Goal: Task Accomplishment & Management: Complete application form

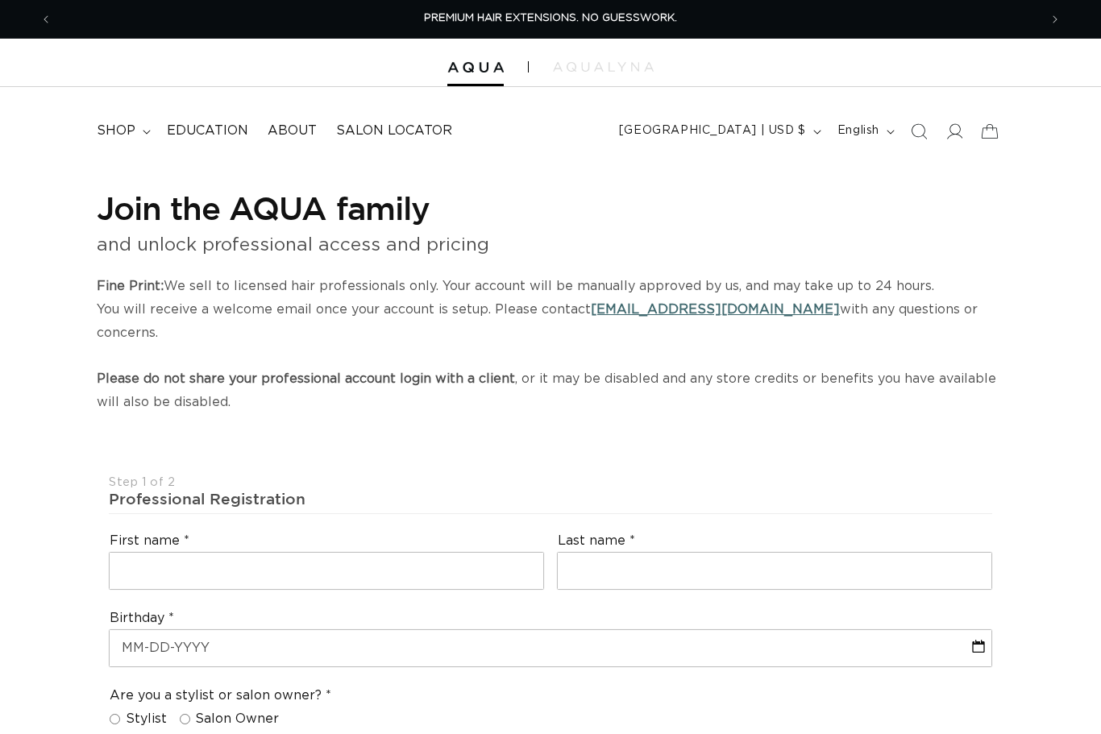
select select "US"
select select "[GEOGRAPHIC_DATA]"
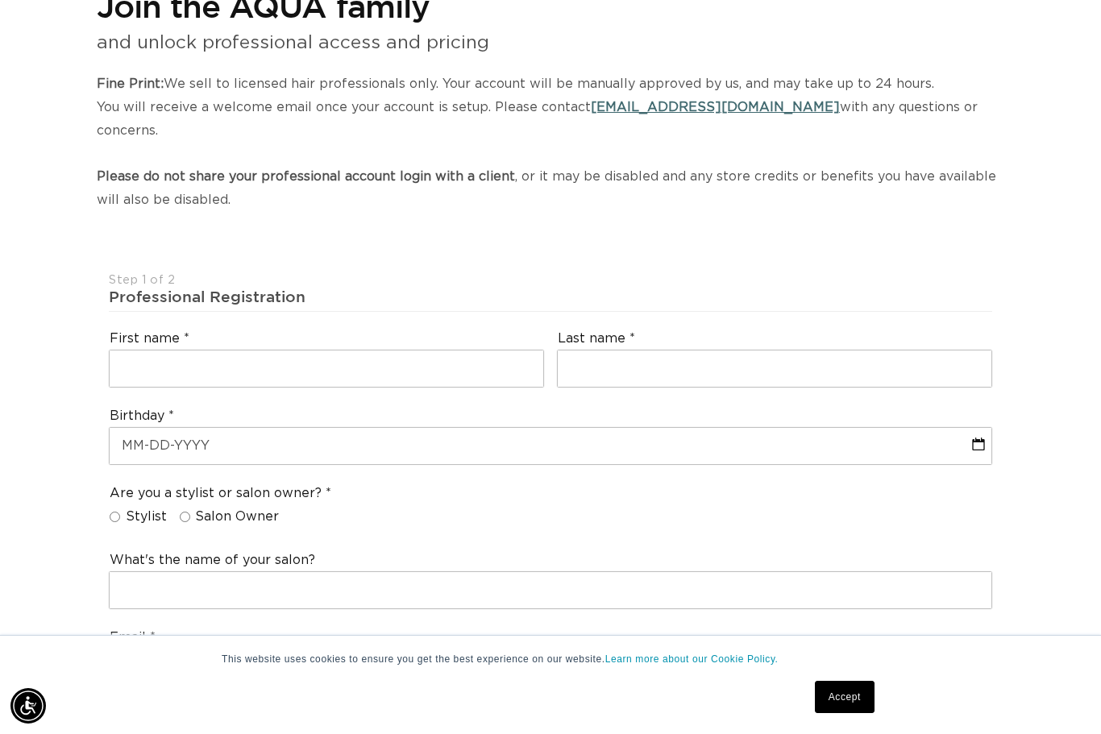
scroll to position [195, 0]
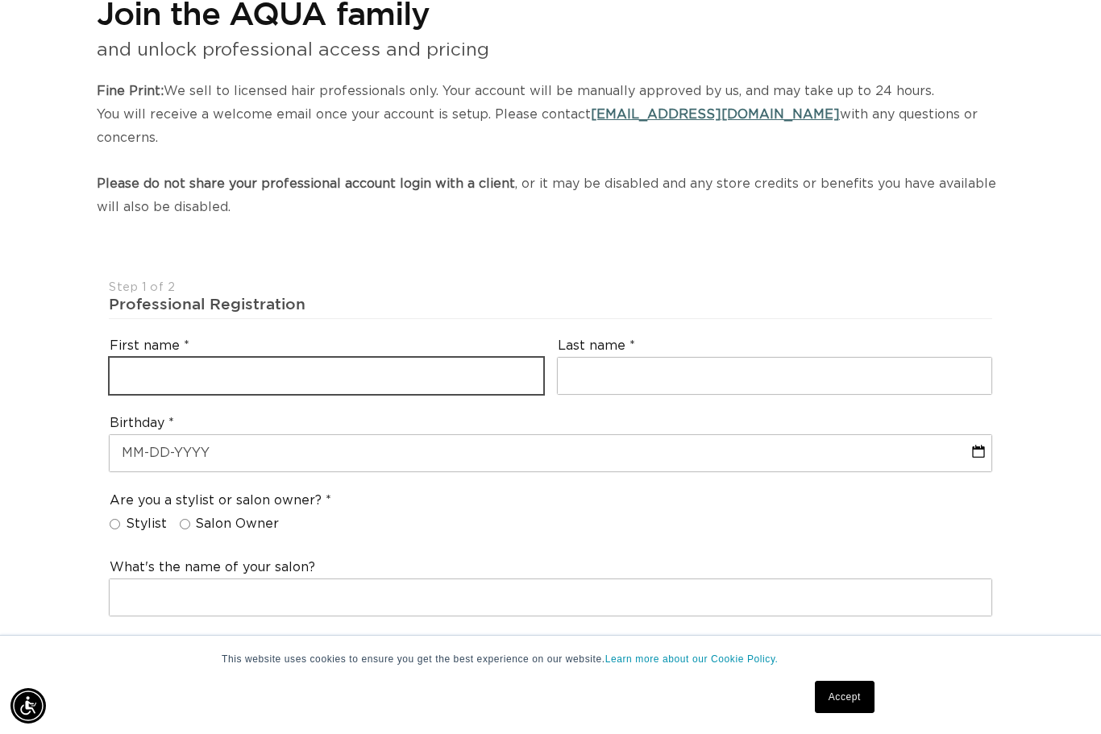
click at [462, 358] on input "text" at bounding box center [327, 376] width 434 height 36
type input "[PERSON_NAME]"
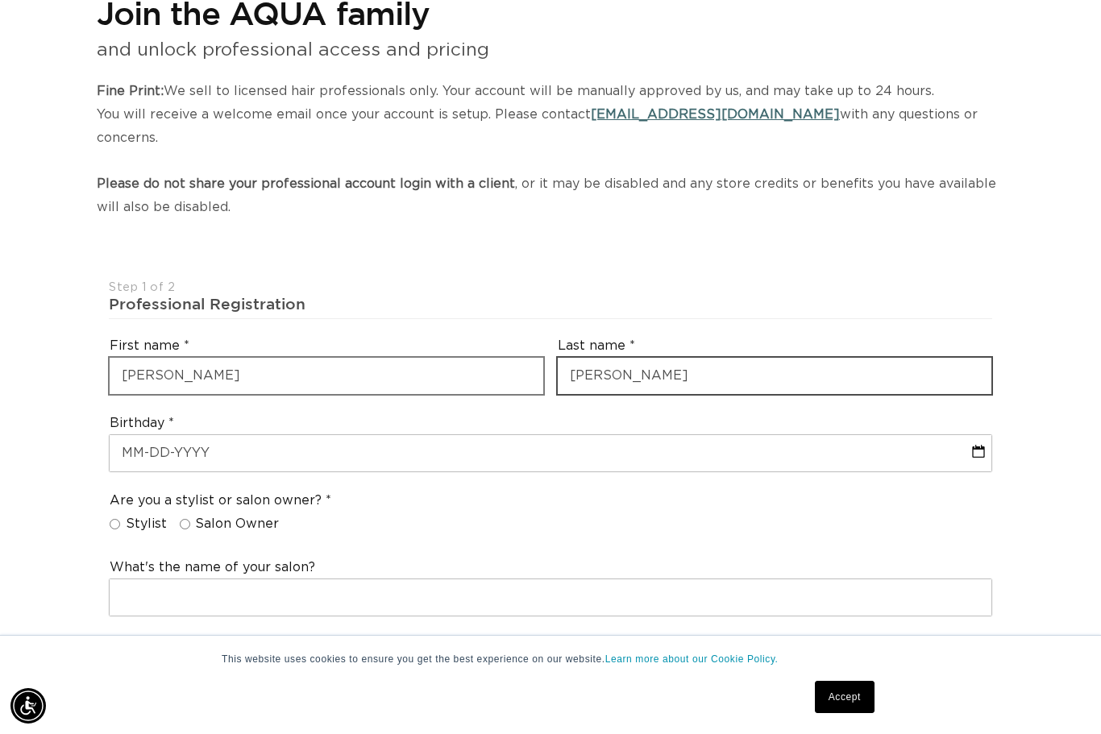
scroll to position [194, 0]
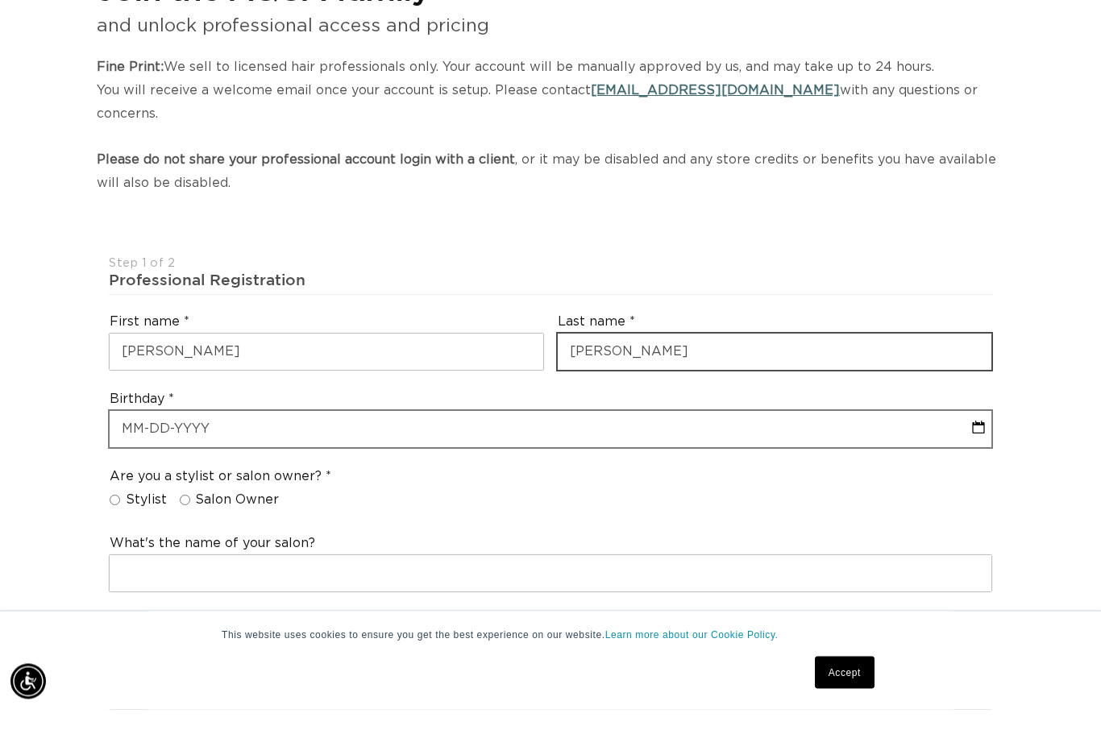
type input "[PERSON_NAME]"
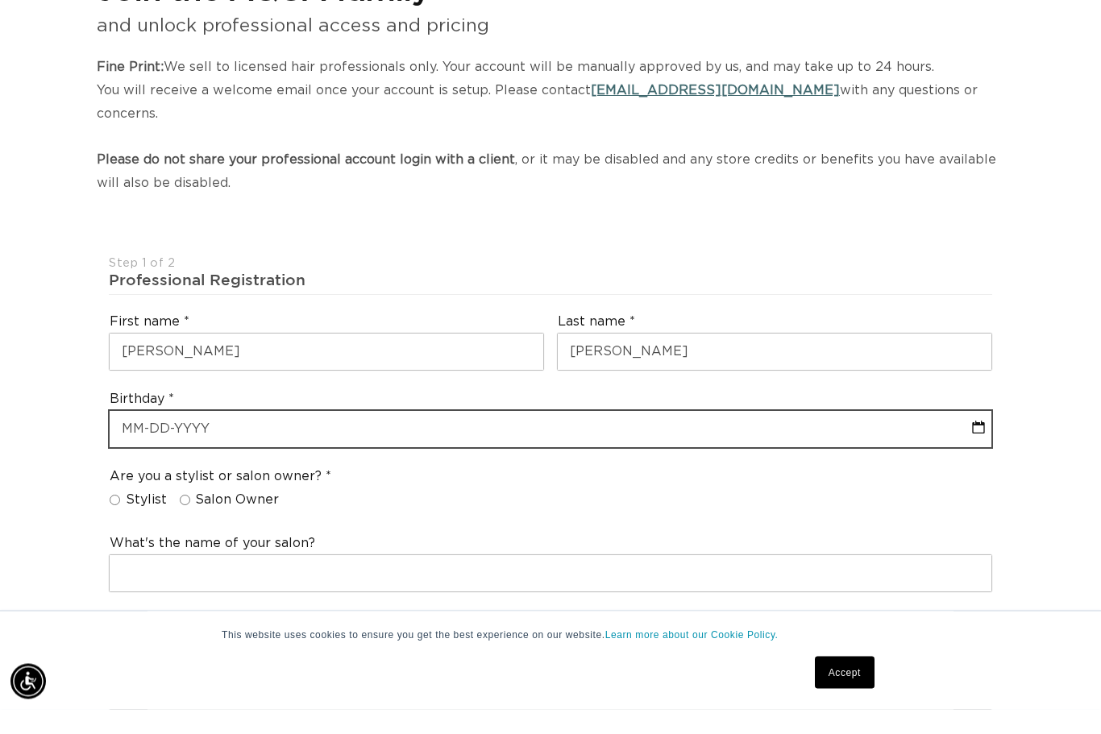
click at [241, 436] on input "text" at bounding box center [551, 454] width 882 height 36
select select "8"
select select "2025"
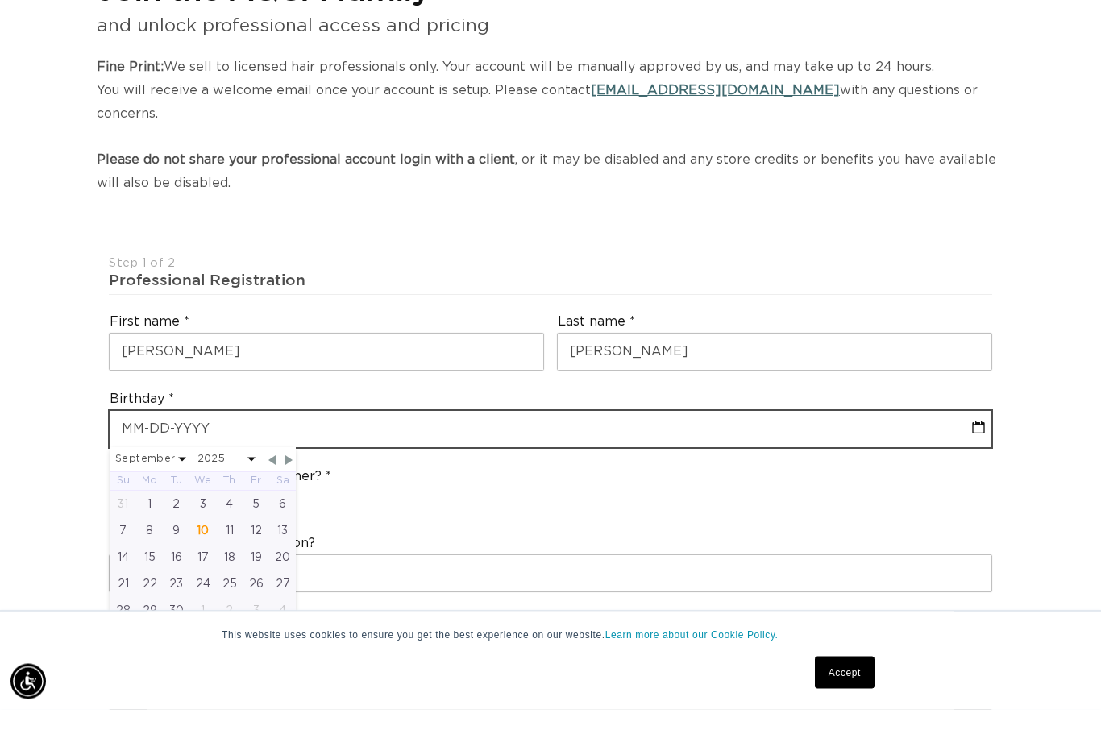
scroll to position [0, 0]
type input "0"
select select "8"
select select "2025"
type input "01"
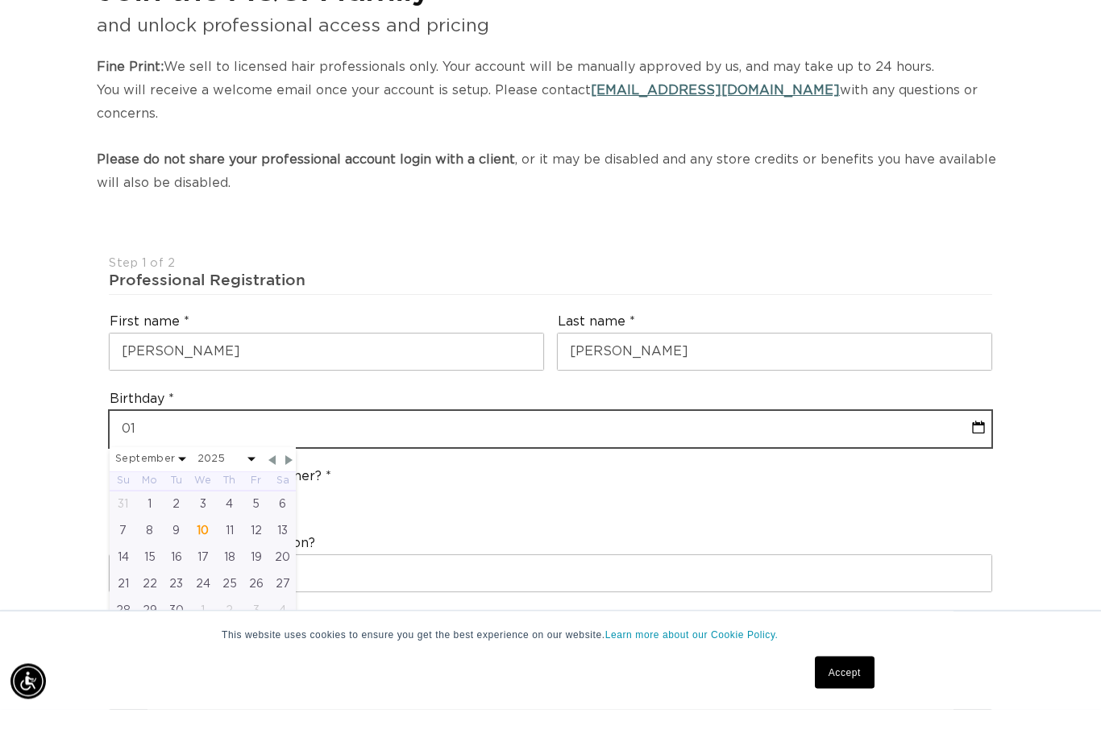
select select "8"
select select "2025"
type input "01-2"
select select "8"
select select "2025"
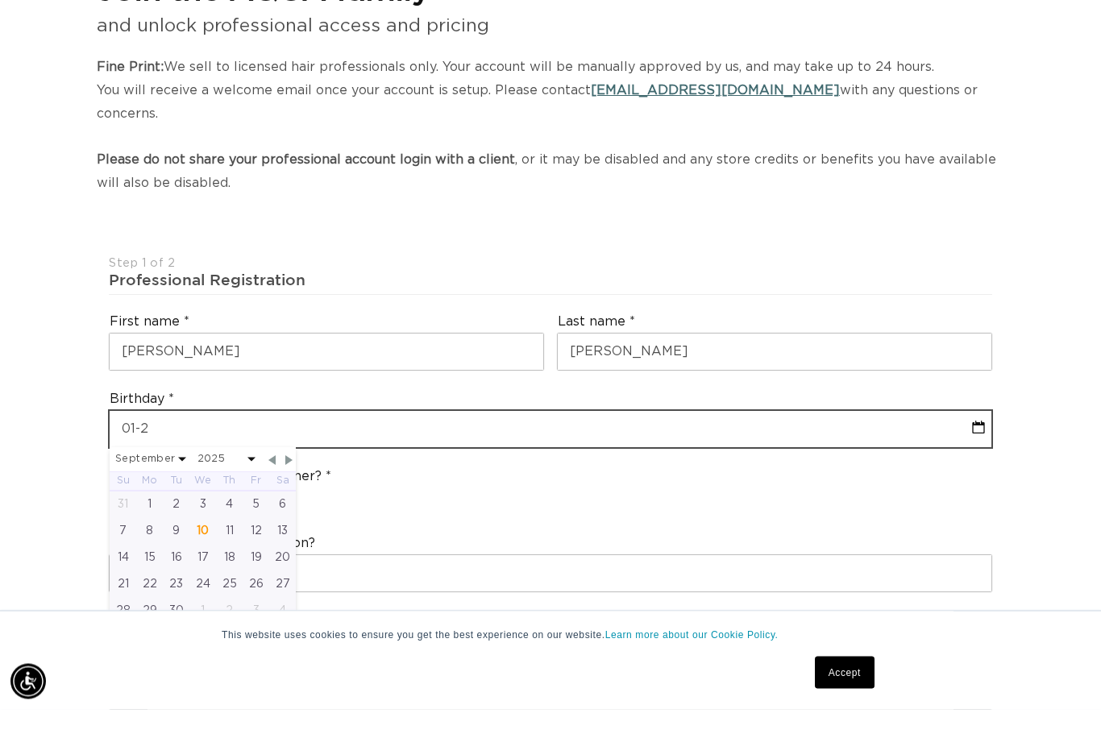
type input "01-28"
select select "8"
select select "2025"
type input "01-28-1"
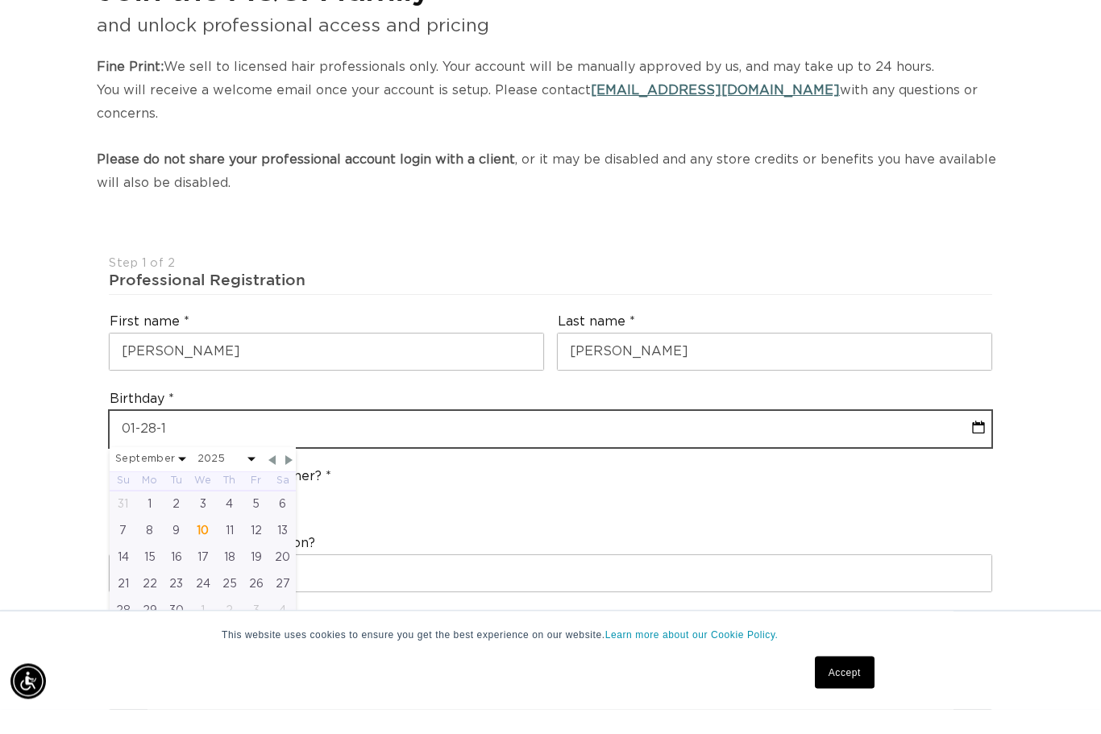
select select "8"
select select "2025"
type input "[DATE]"
select select "8"
select select "2025"
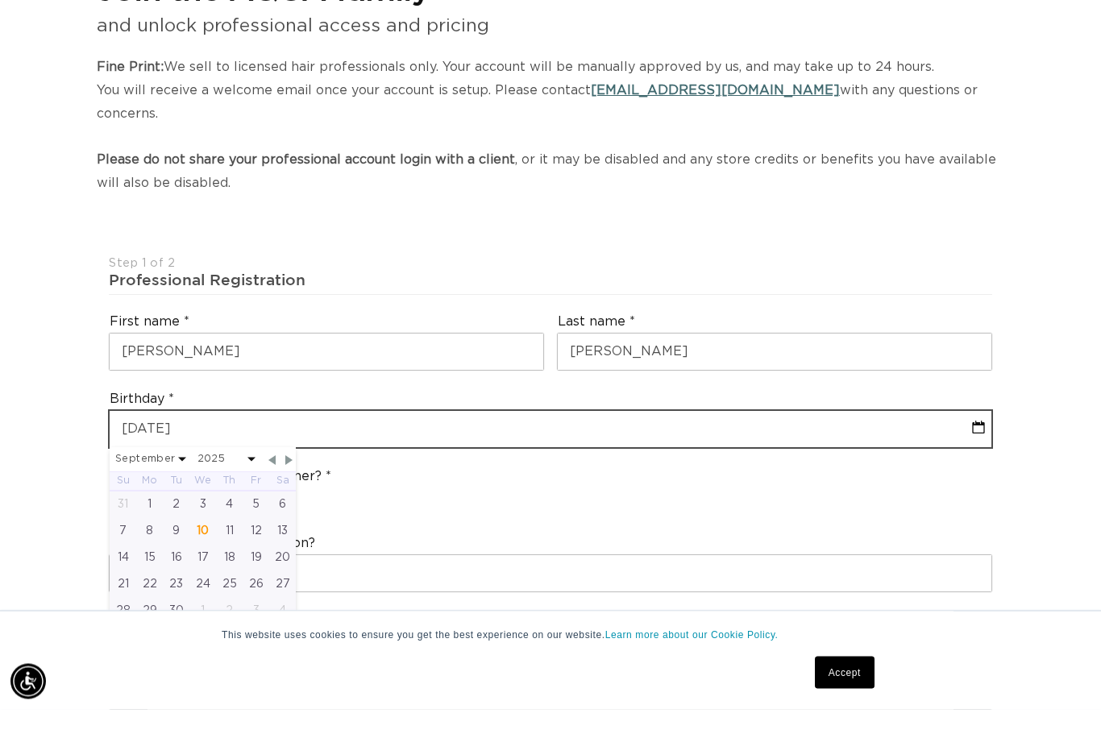
type input "[PHONE_NUMBER]"
select select "8"
select select "2025"
type input "[DATE]"
select select "1960"
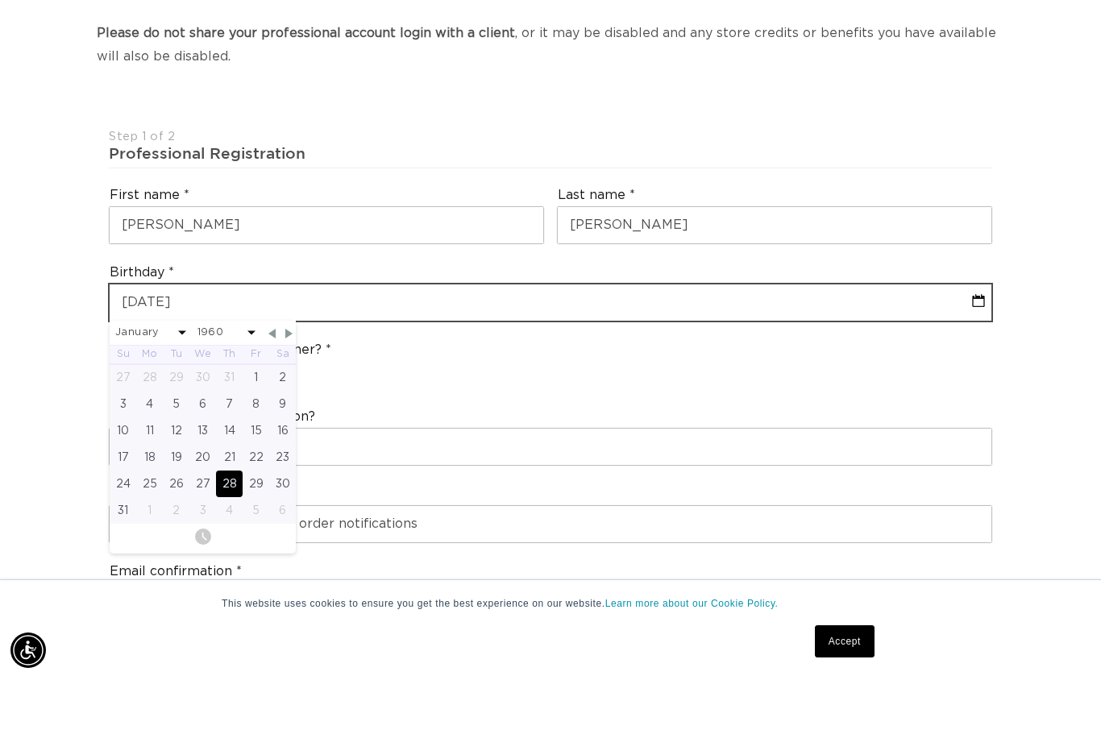
scroll to position [296, 0]
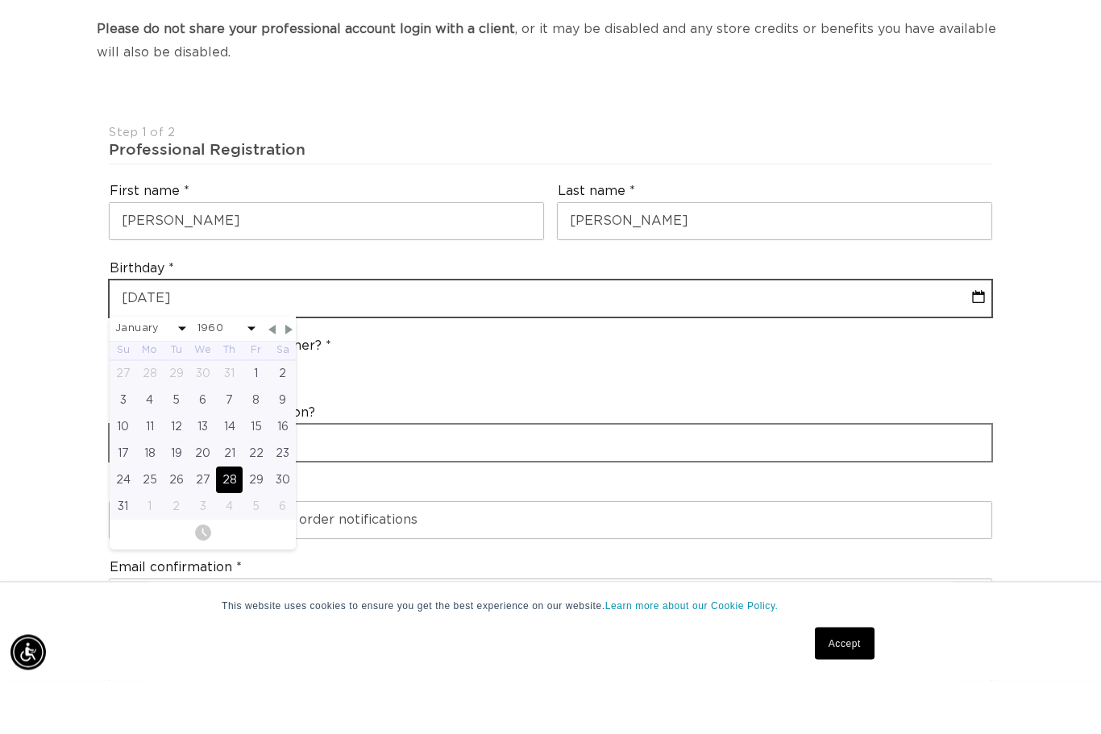
type input "[DATE]"
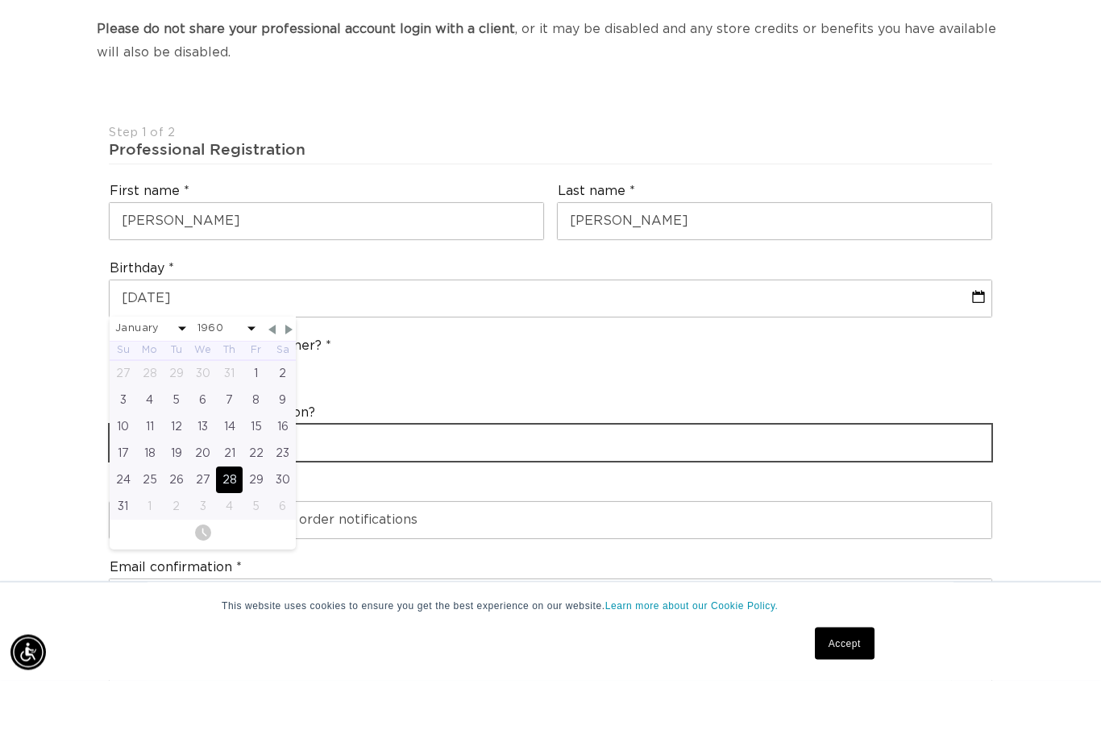
click at [472, 479] on input "text" at bounding box center [551, 497] width 882 height 36
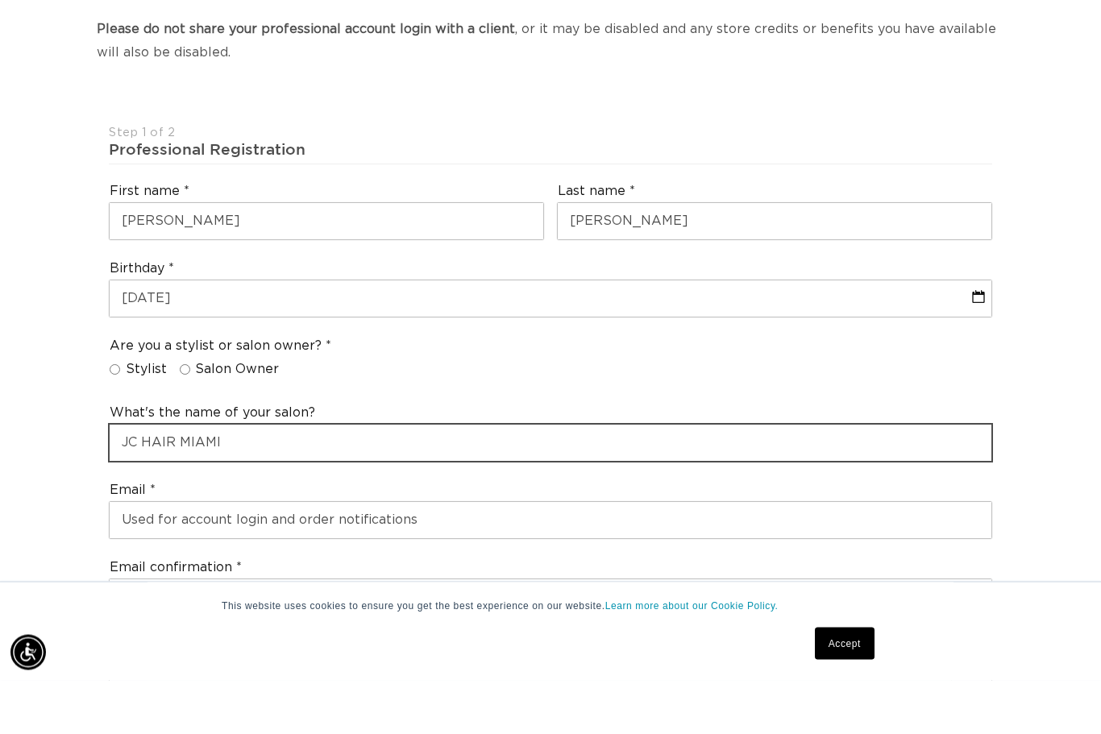
scroll to position [0, 0]
type input "JC HAIR MIAMI"
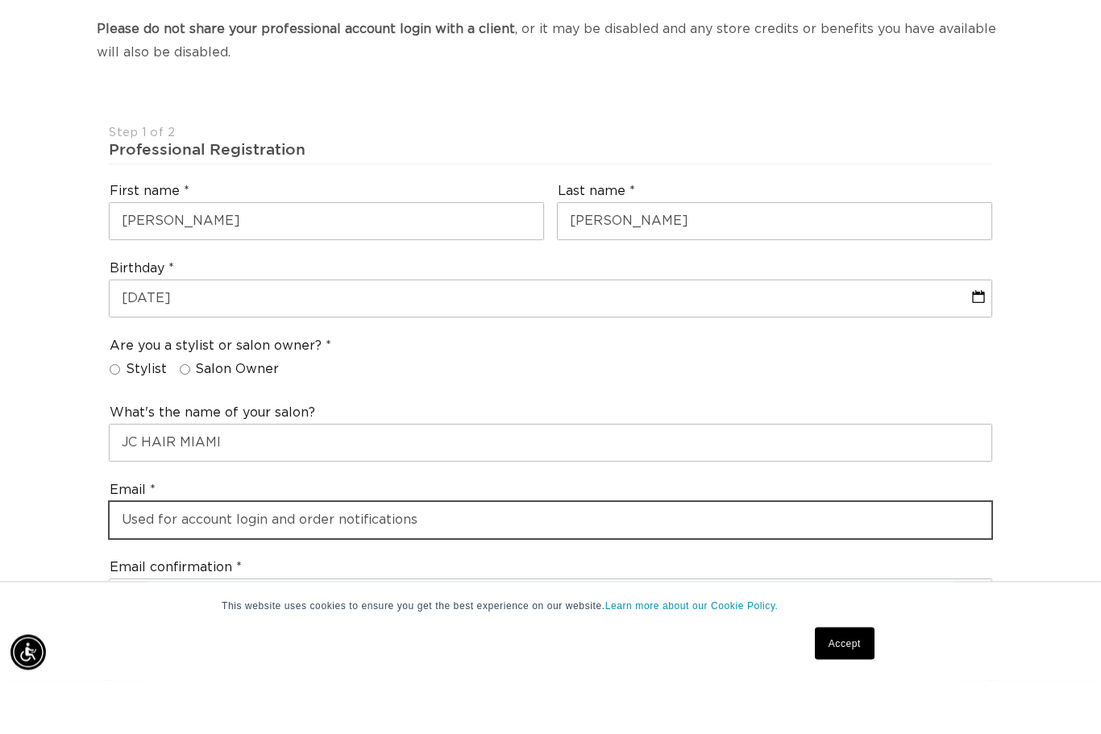
click at [356, 556] on input "email" at bounding box center [551, 574] width 882 height 36
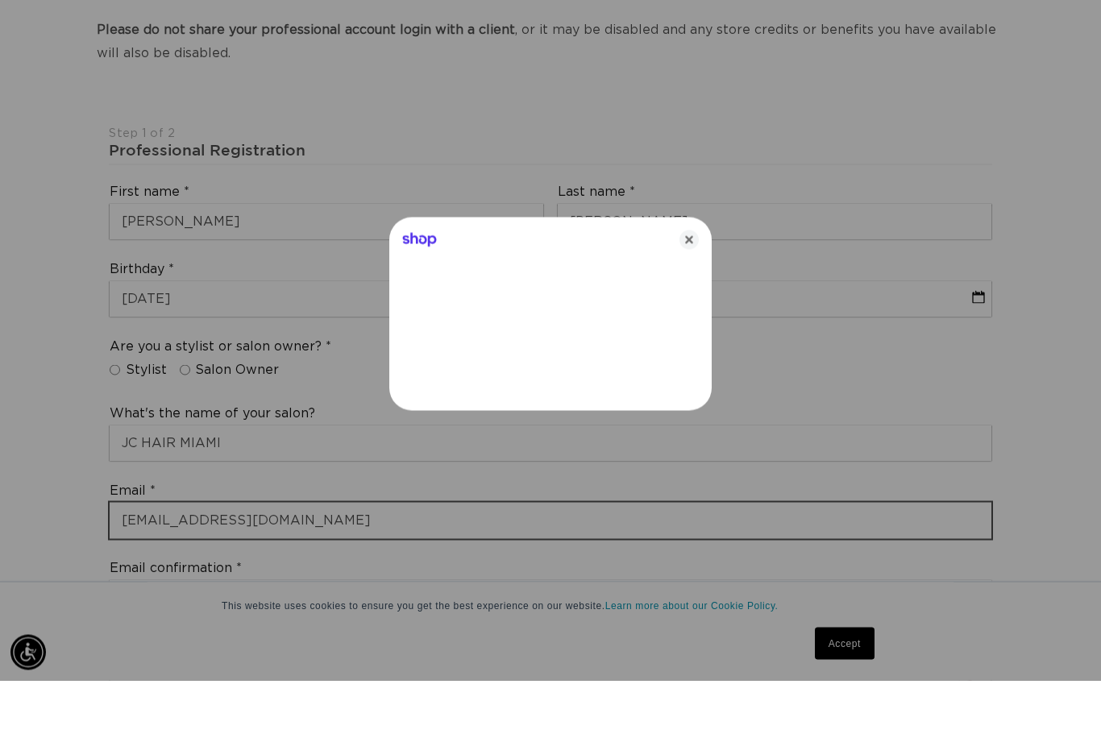
type input "[EMAIL_ADDRESS][DOMAIN_NAME]"
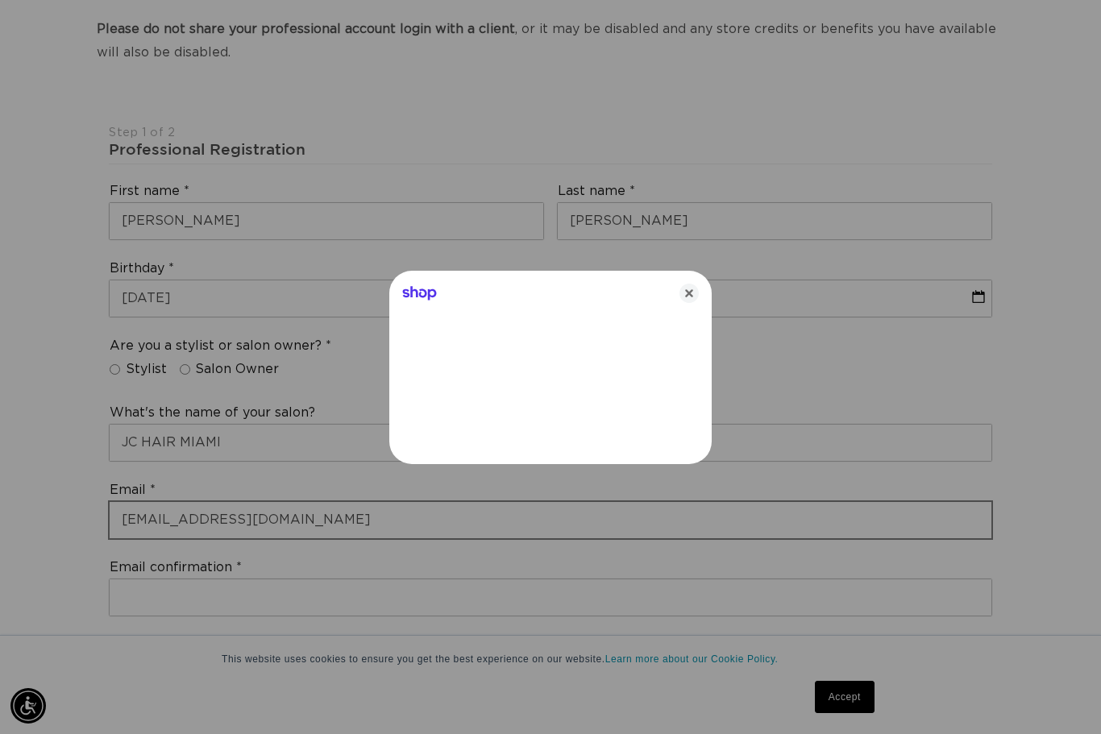
scroll to position [0, 1973]
click at [686, 303] on icon "Close" at bounding box center [689, 293] width 19 height 19
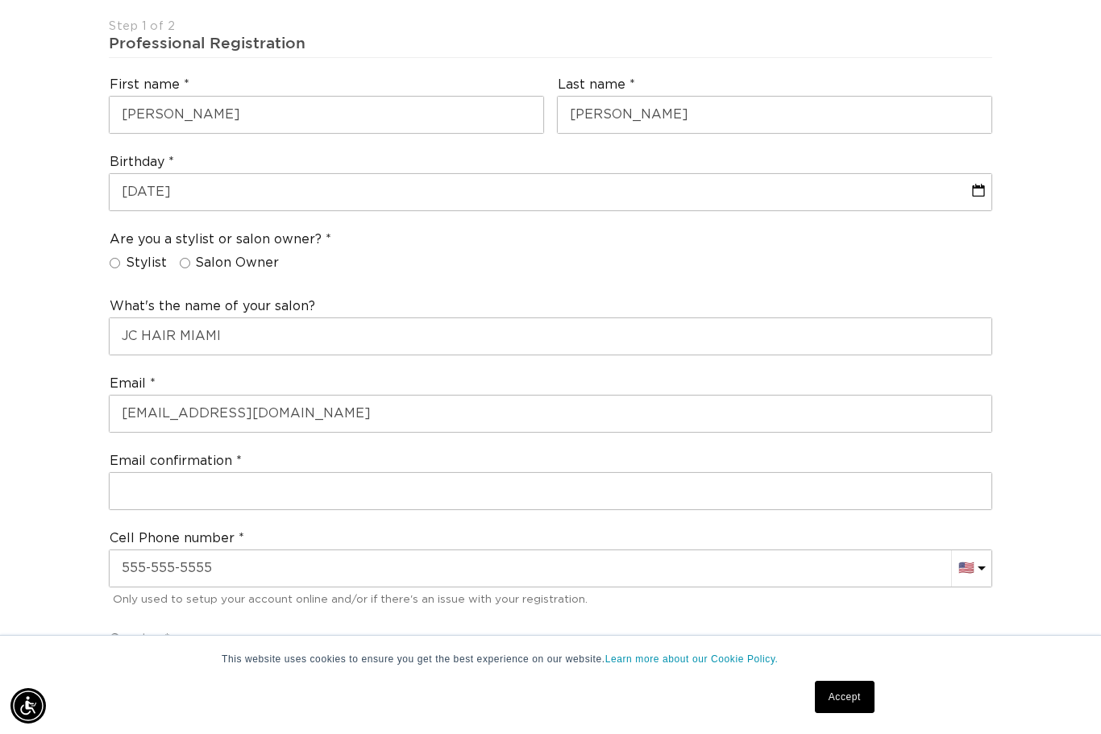
scroll to position [0, 987]
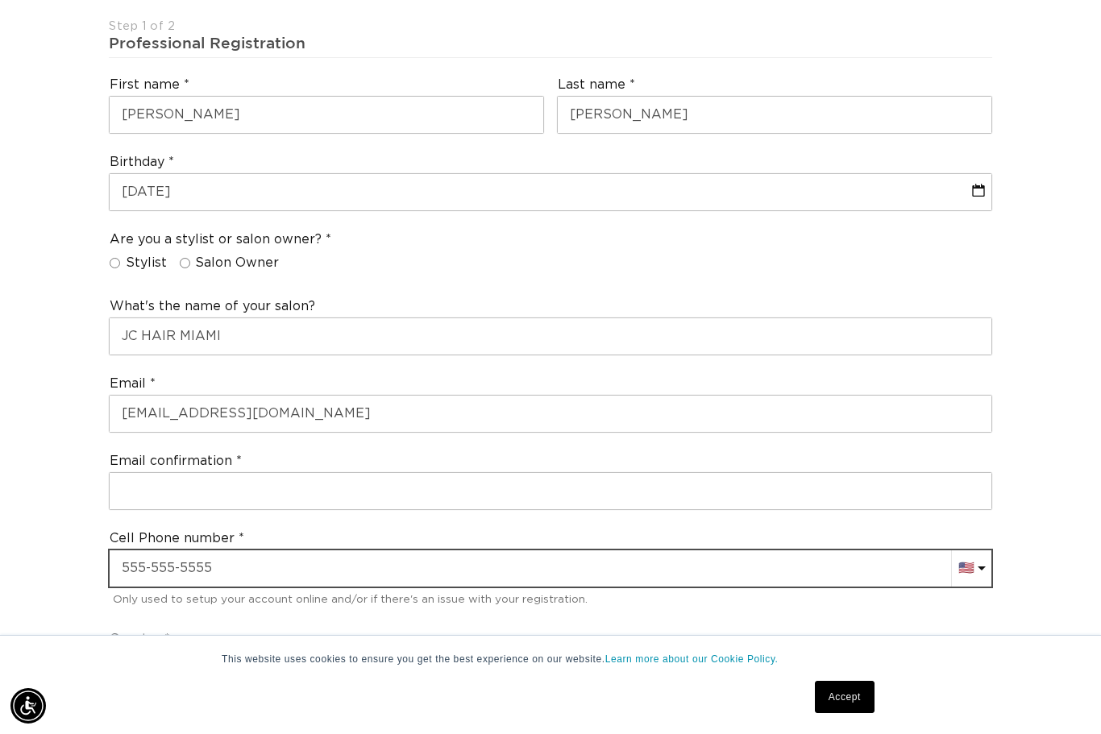
click at [360, 551] on input "text" at bounding box center [551, 569] width 882 height 36
type input "[PHONE_NUMBER]"
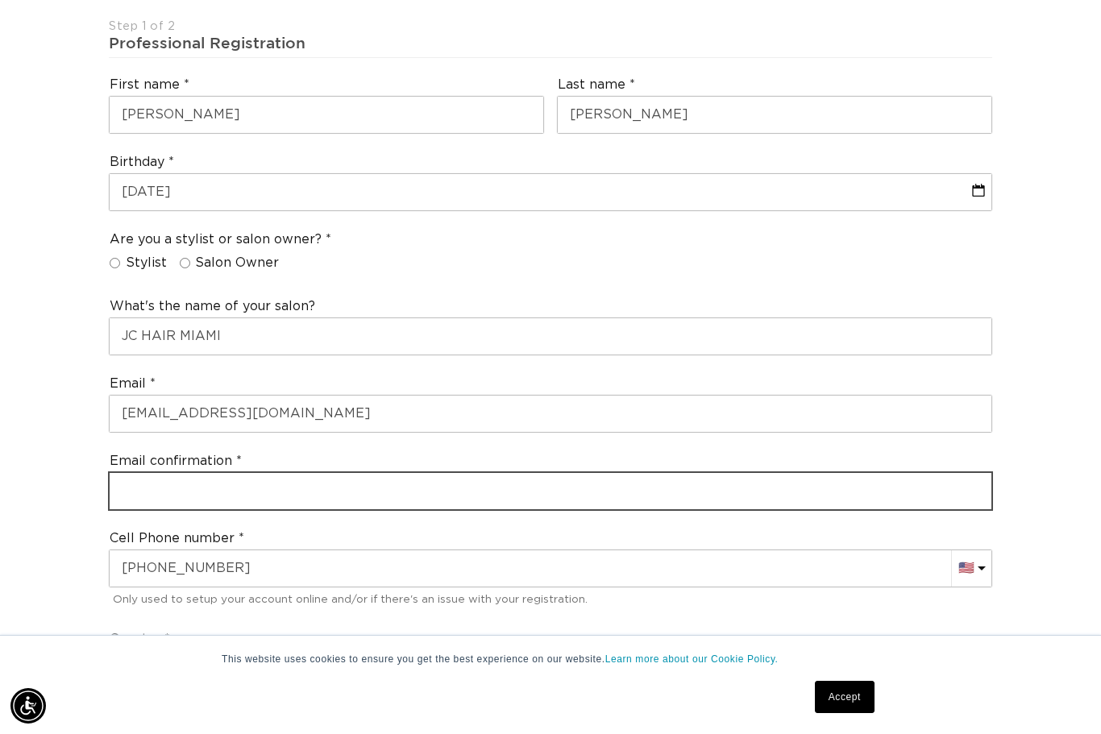
click at [253, 473] on input "email" at bounding box center [551, 491] width 882 height 36
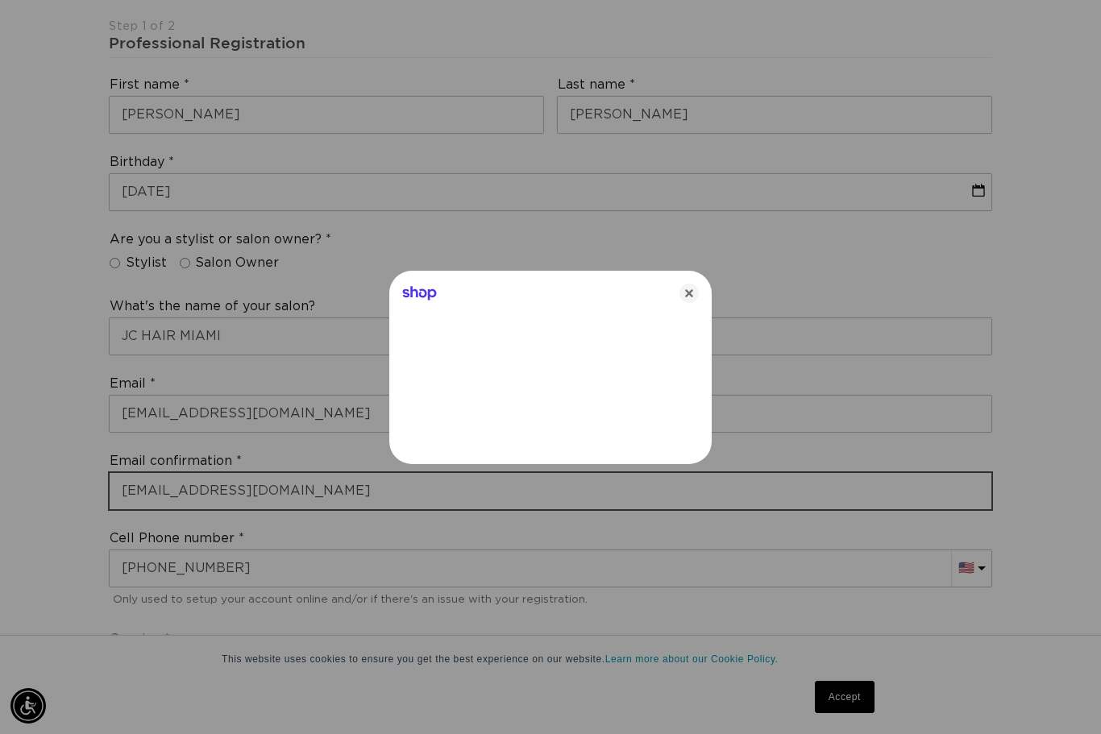
type input "[EMAIL_ADDRESS][DOMAIN_NAME]"
click at [689, 303] on icon "Close" at bounding box center [689, 293] width 19 height 19
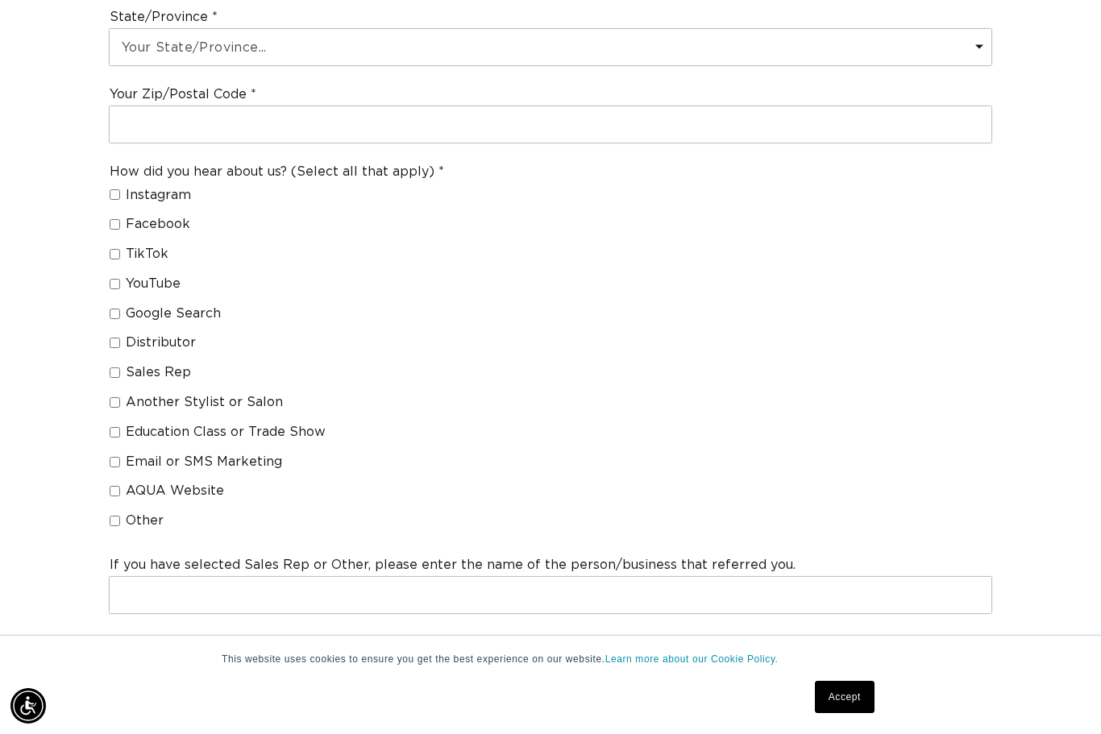
scroll to position [0, 0]
click at [116, 516] on input "Other" at bounding box center [115, 521] width 10 height 10
checkbox input "true"
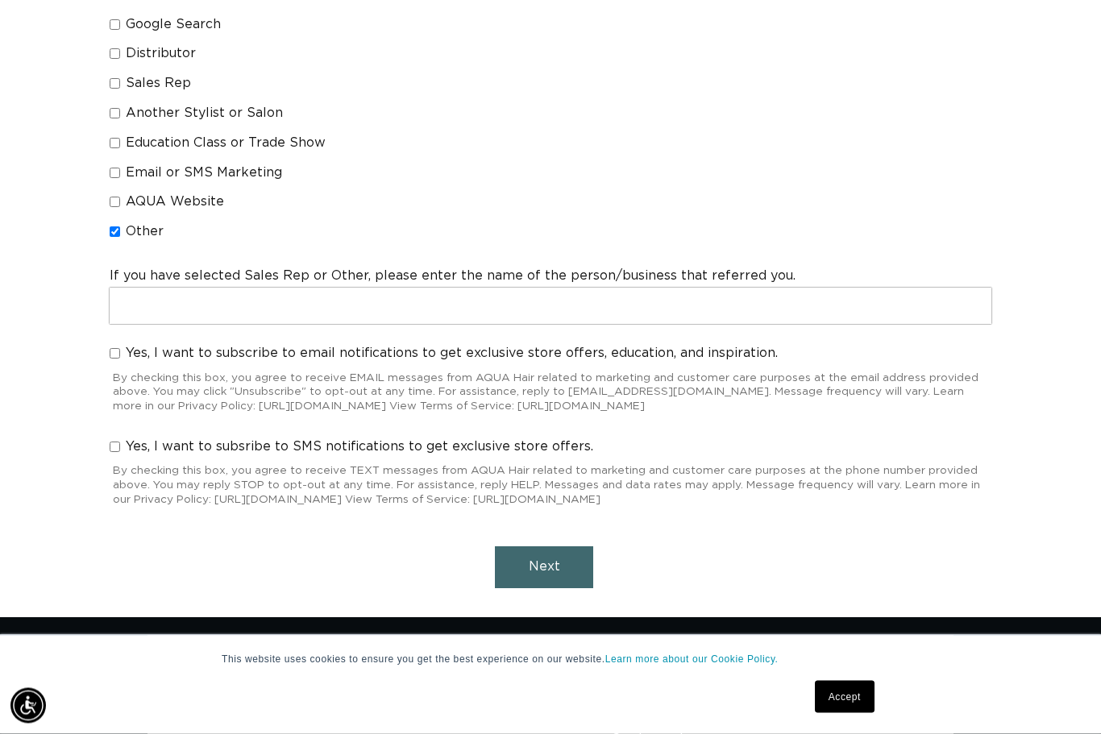
click at [552, 561] on span "Next" at bounding box center [544, 567] width 31 height 13
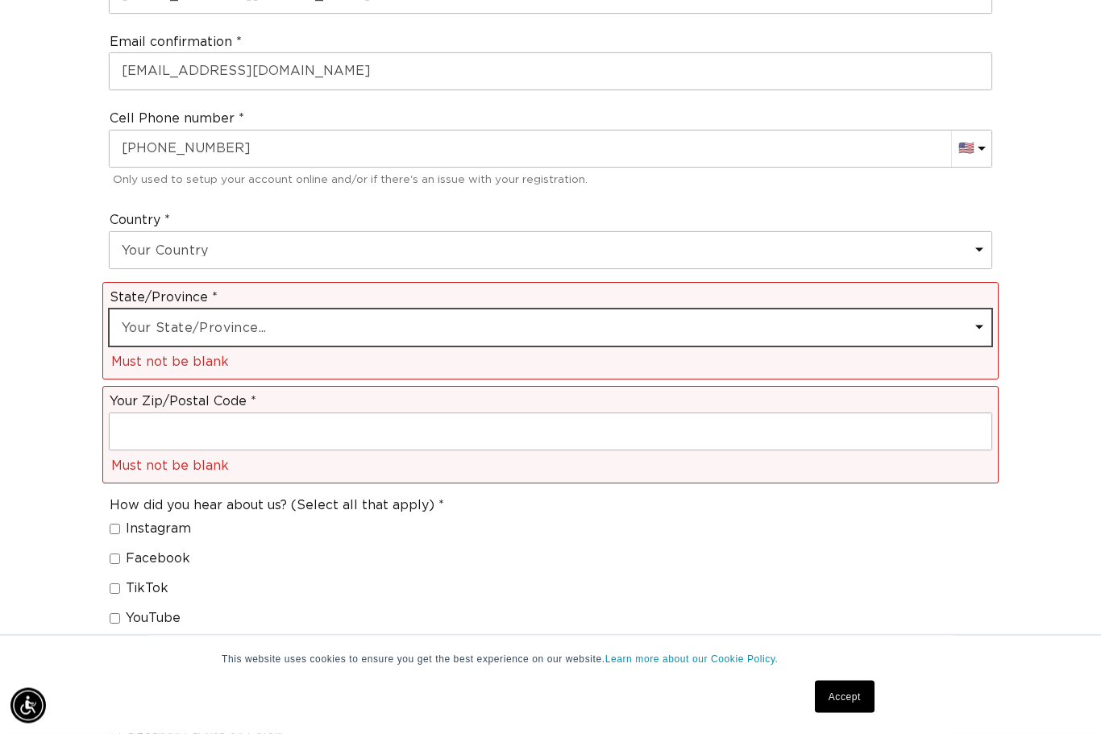
click at [415, 310] on select "Your State/Province... [US_STATE] [US_STATE] [US_STATE] [US_STATE] [US_STATE] […" at bounding box center [551, 328] width 882 height 36
select select "[US_STATE]"
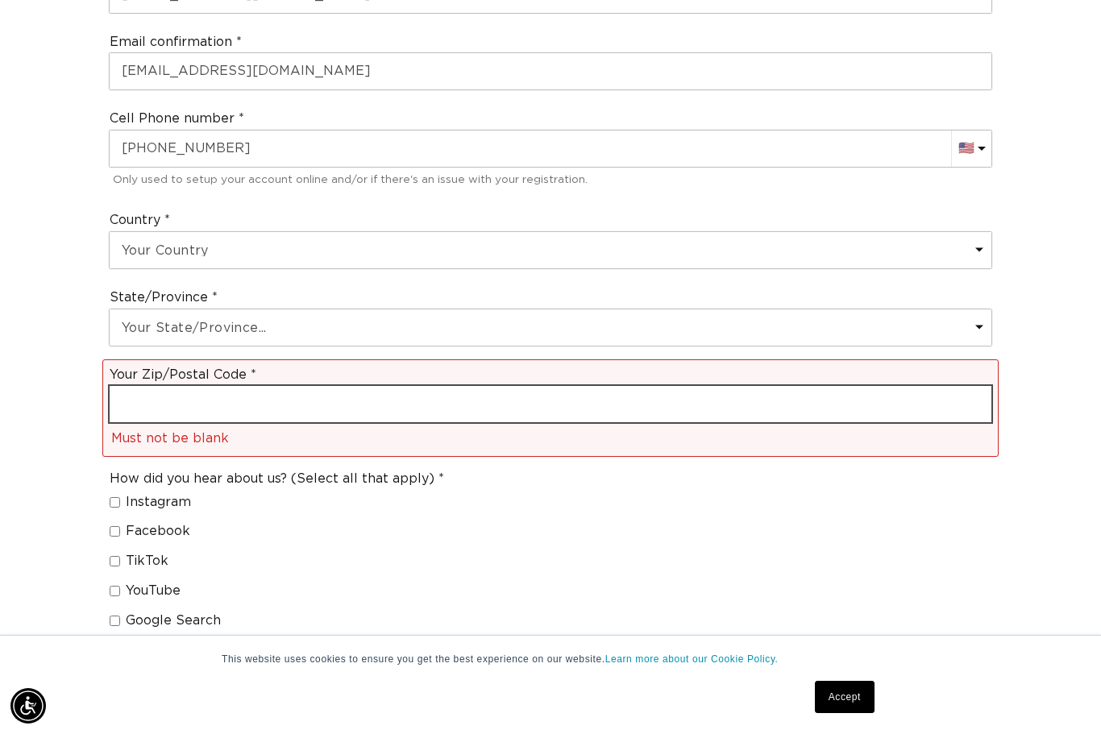
click at [344, 386] on input "text" at bounding box center [551, 404] width 882 height 36
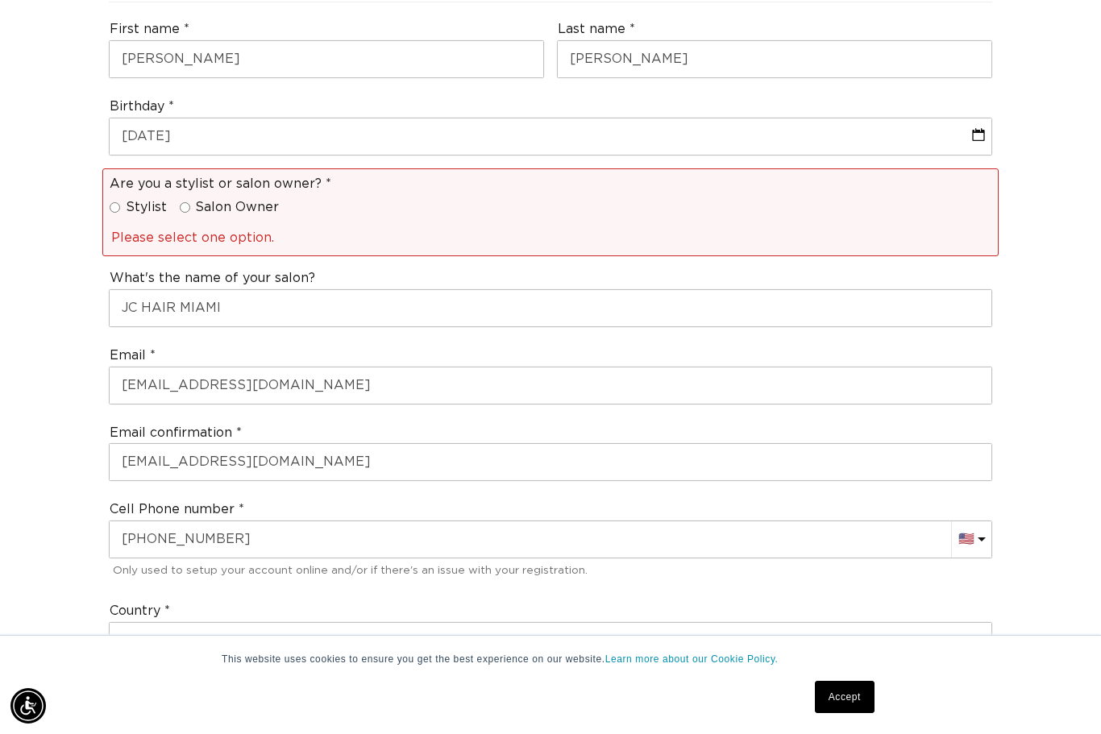
scroll to position [0, 0]
type input "33186"
click at [114, 202] on input "Stylist" at bounding box center [115, 207] width 10 height 10
radio input "true"
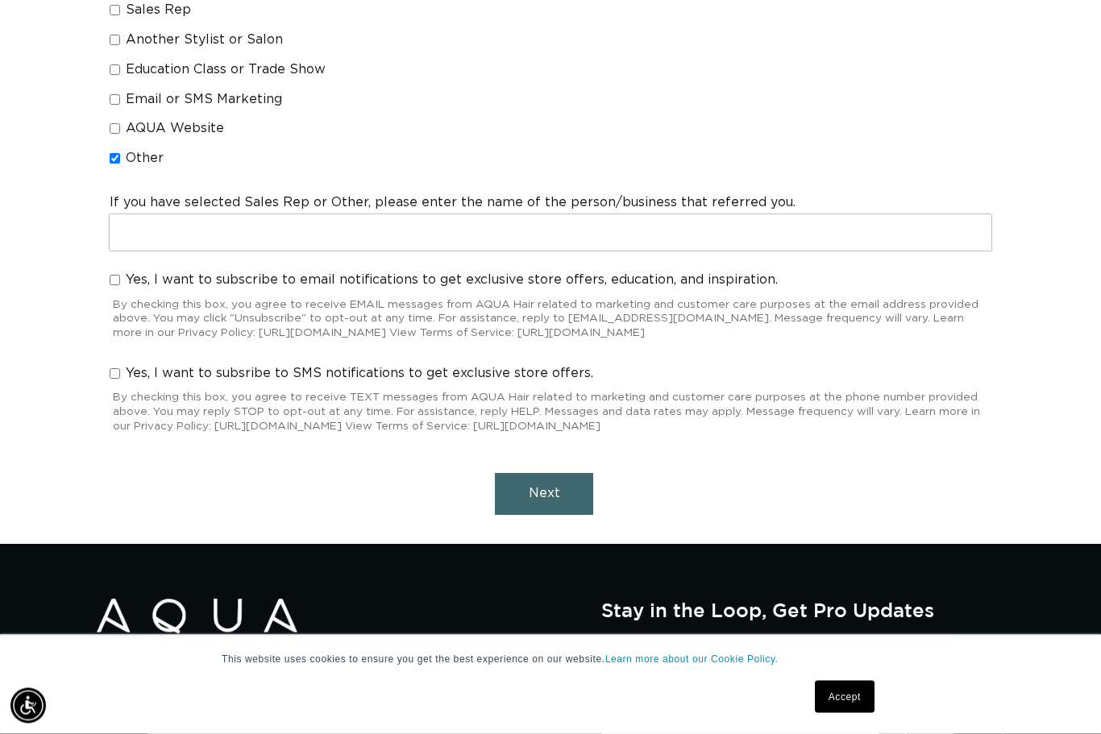
scroll to position [0, 1973]
click at [547, 473] on button "Next" at bounding box center [544, 493] width 98 height 41
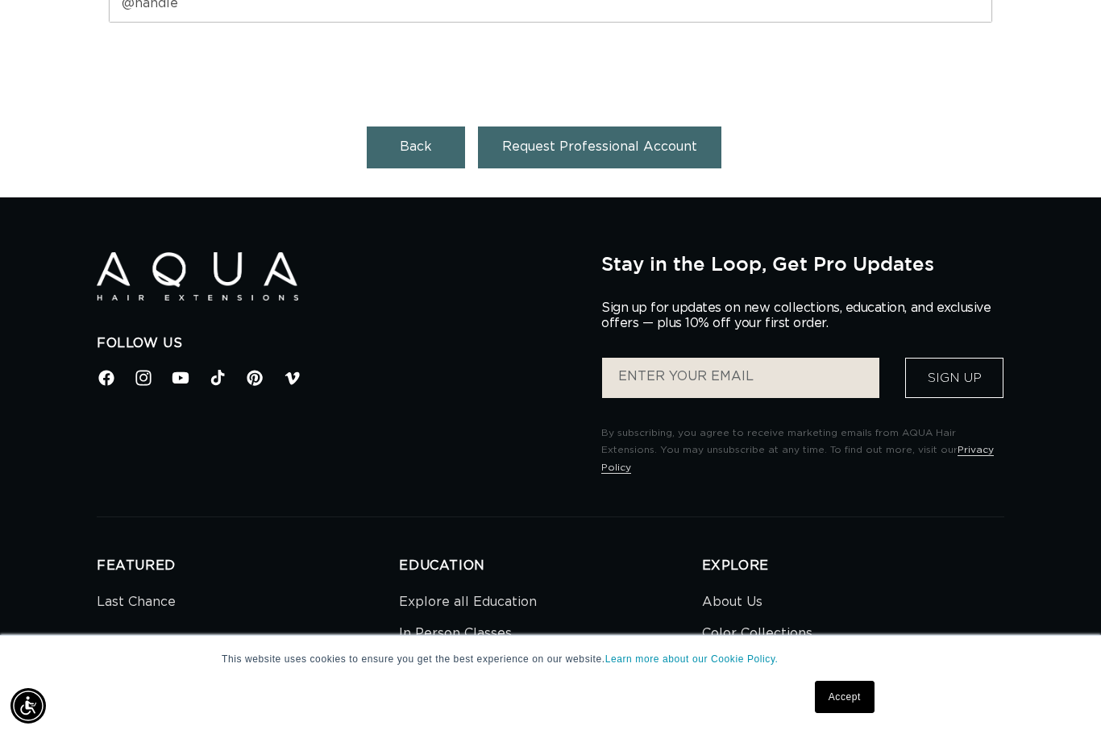
scroll to position [1221, 0]
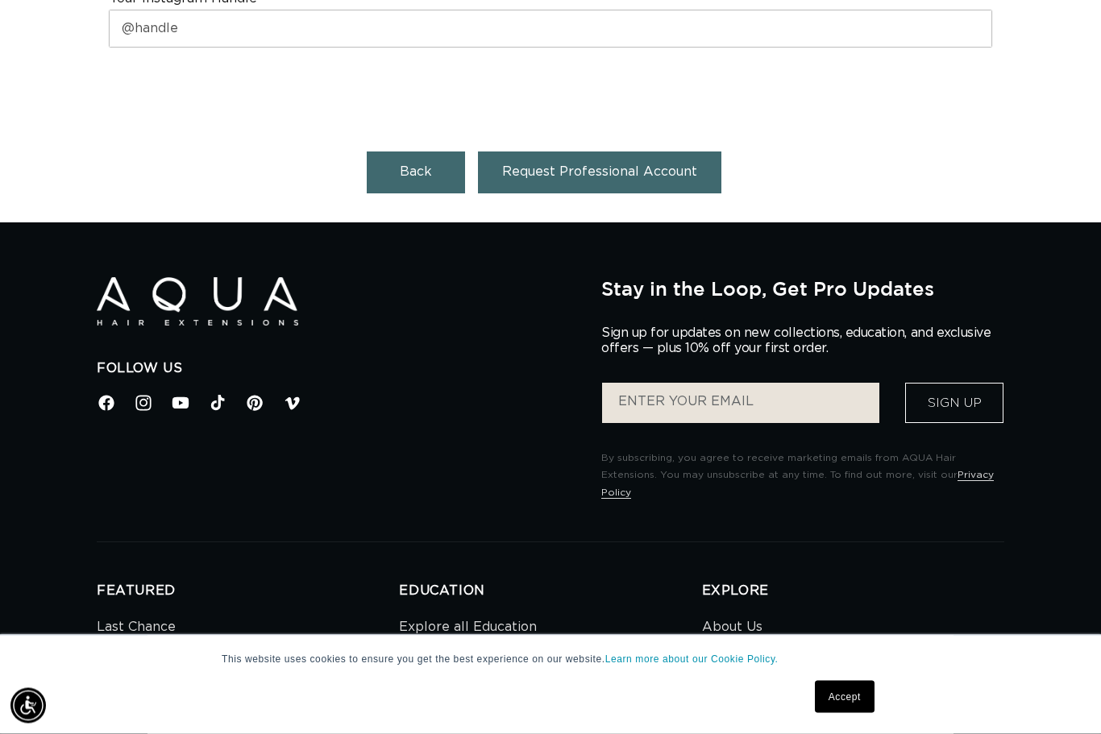
click at [589, 166] on span "Request Professional Account" at bounding box center [599, 172] width 195 height 13
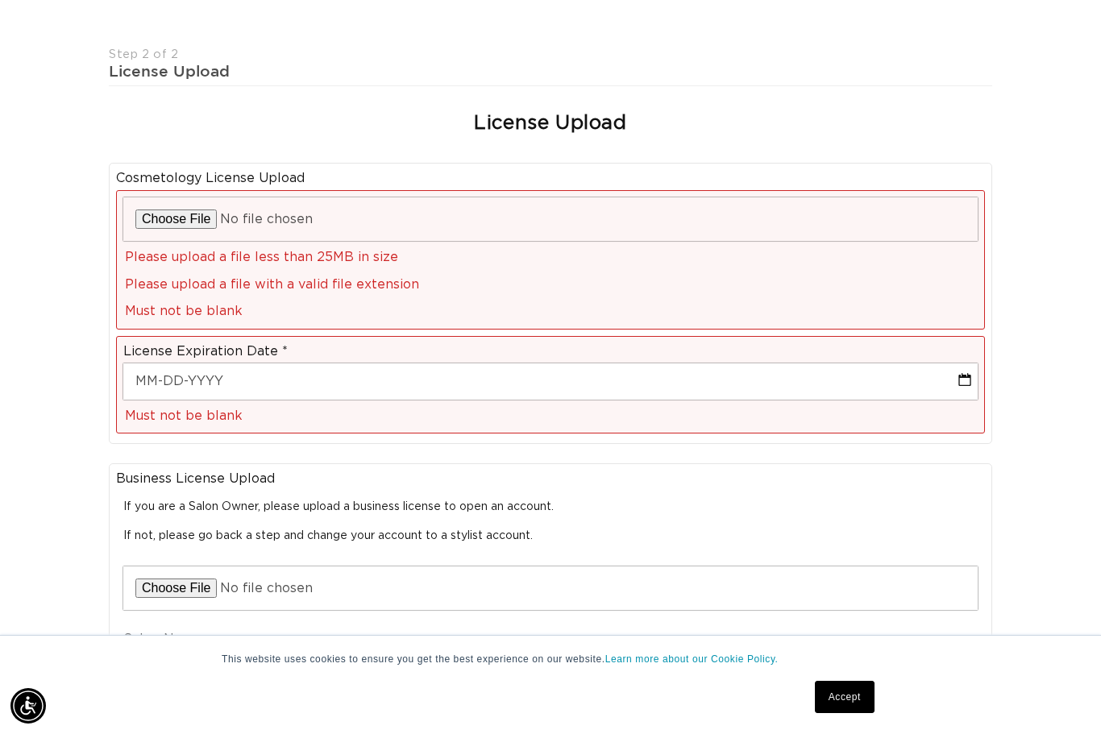
scroll to position [0, 0]
click at [164, 197] on input "file" at bounding box center [550, 219] width 854 height 44
type input "C:\fakepath\image.jpg"
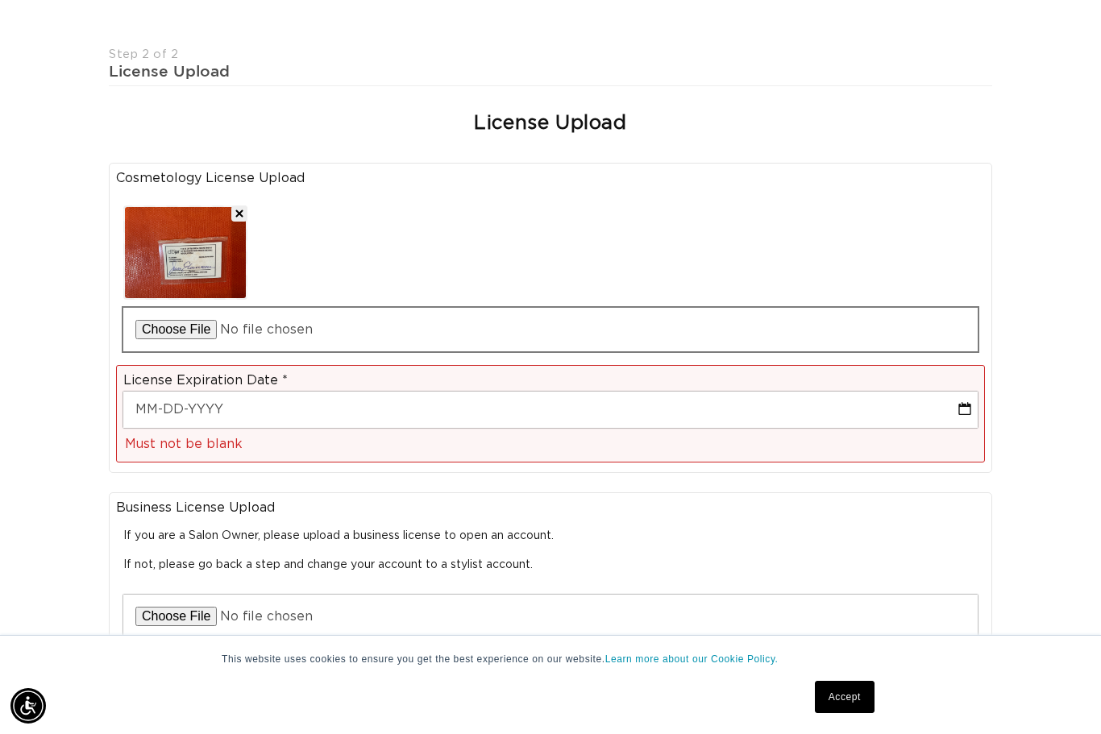
scroll to position [0, 0]
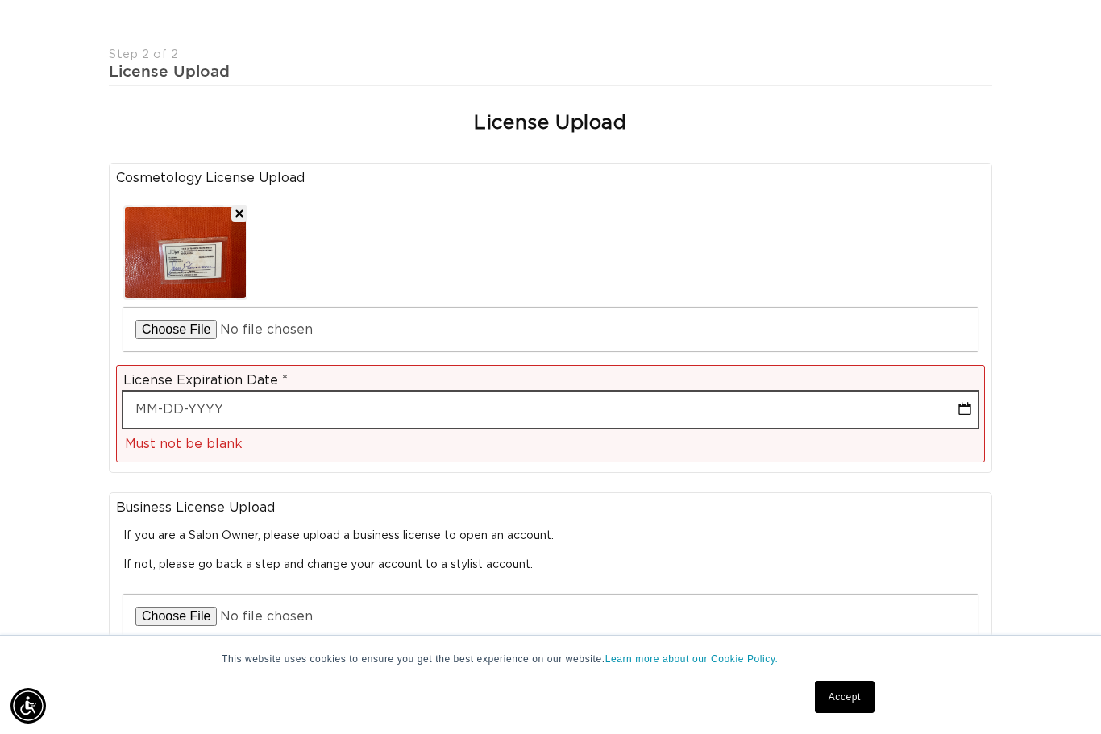
click at [212, 392] on input "text" at bounding box center [550, 410] width 854 height 36
select select "8"
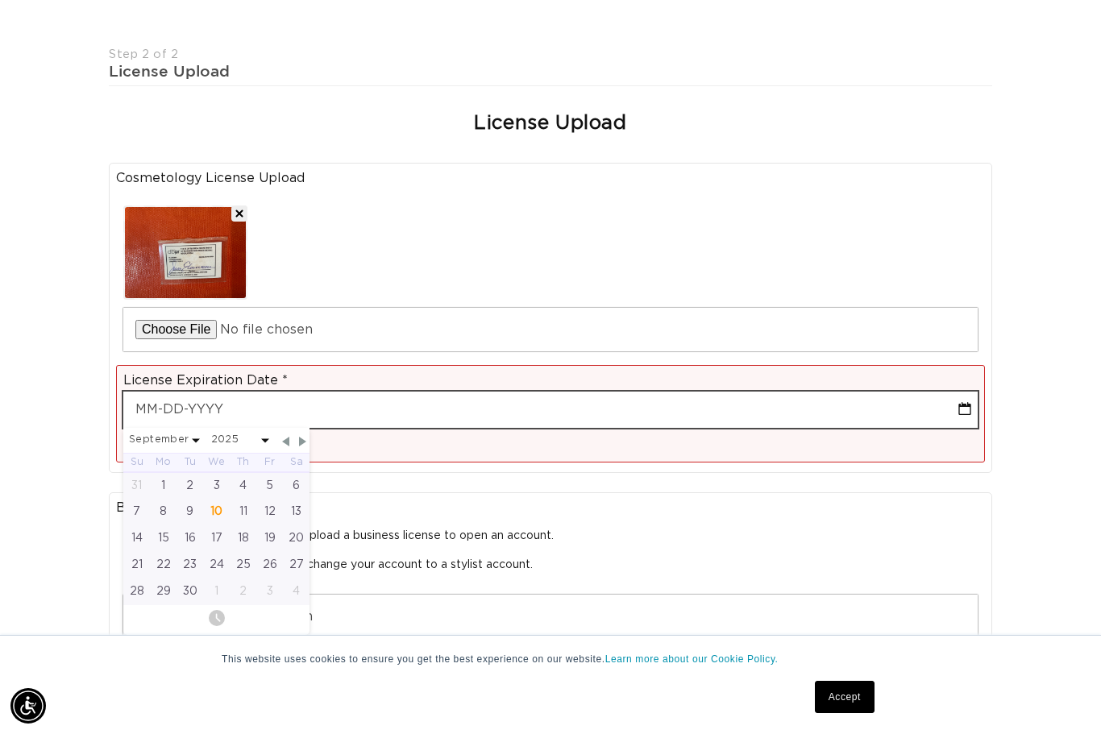
scroll to position [0, 987]
type input "0"
select select "8"
type input "09"
select select "8"
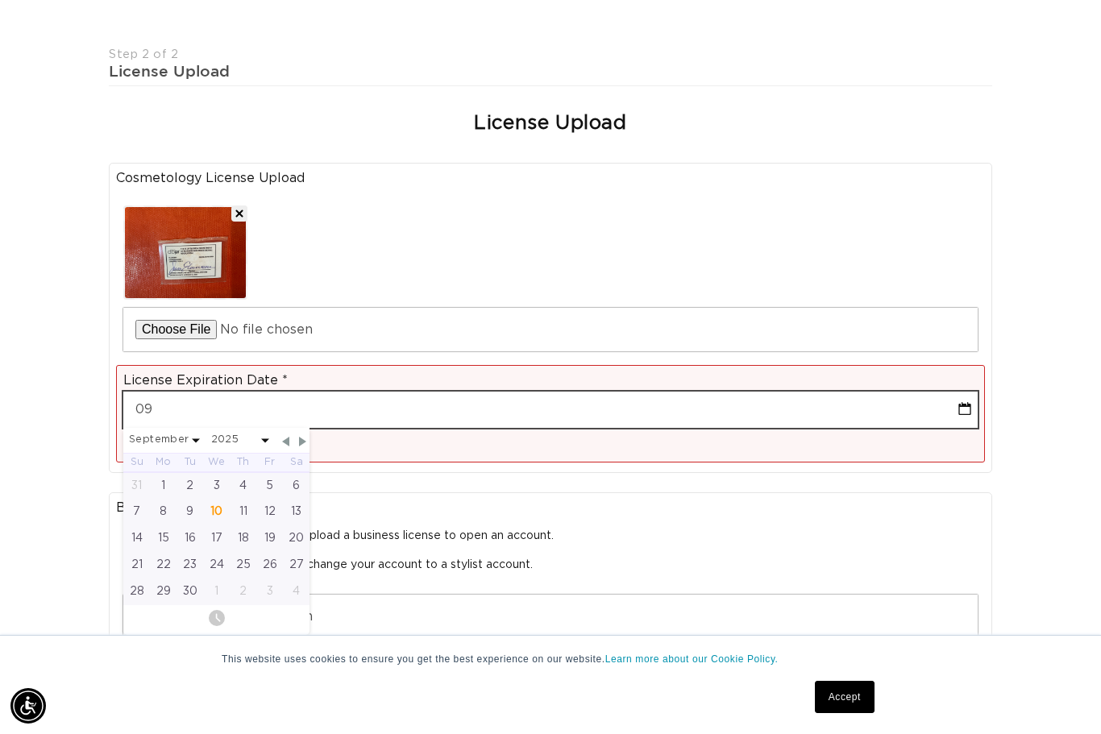
type input "09-3"
select select "8"
type input "09-31"
select select "8"
type input "09-31-2"
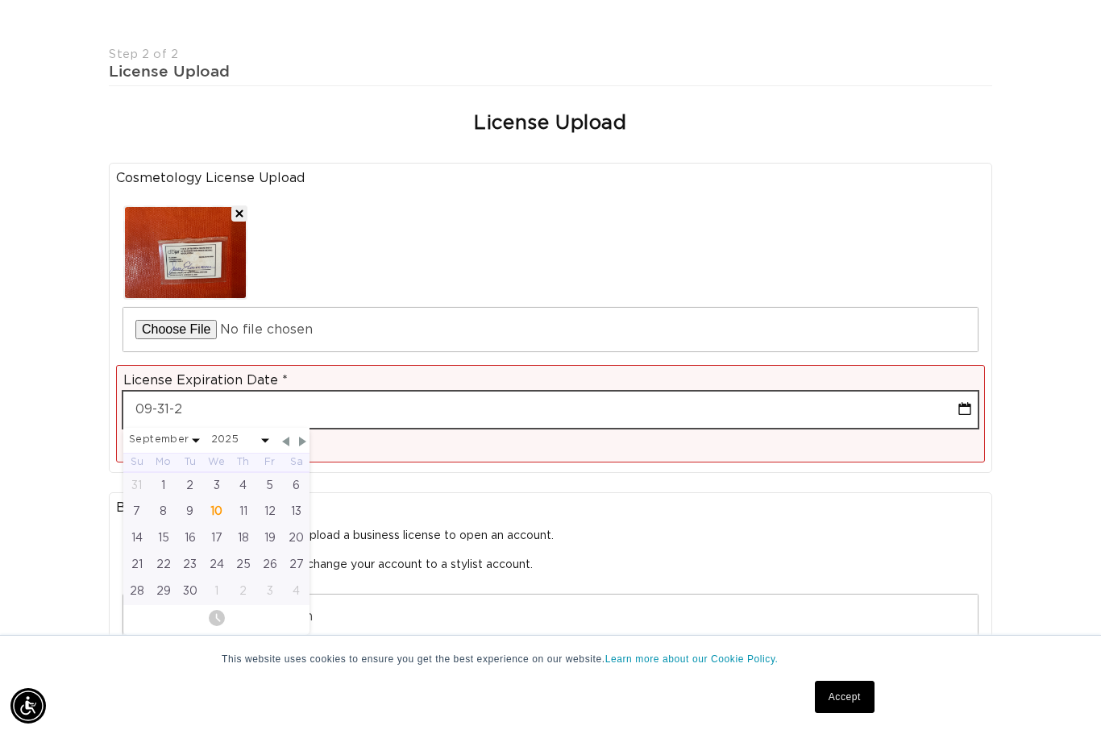
select select "8"
type input "09-31-20"
select select "8"
type input "[PHONE_NUMBER]"
select select "8"
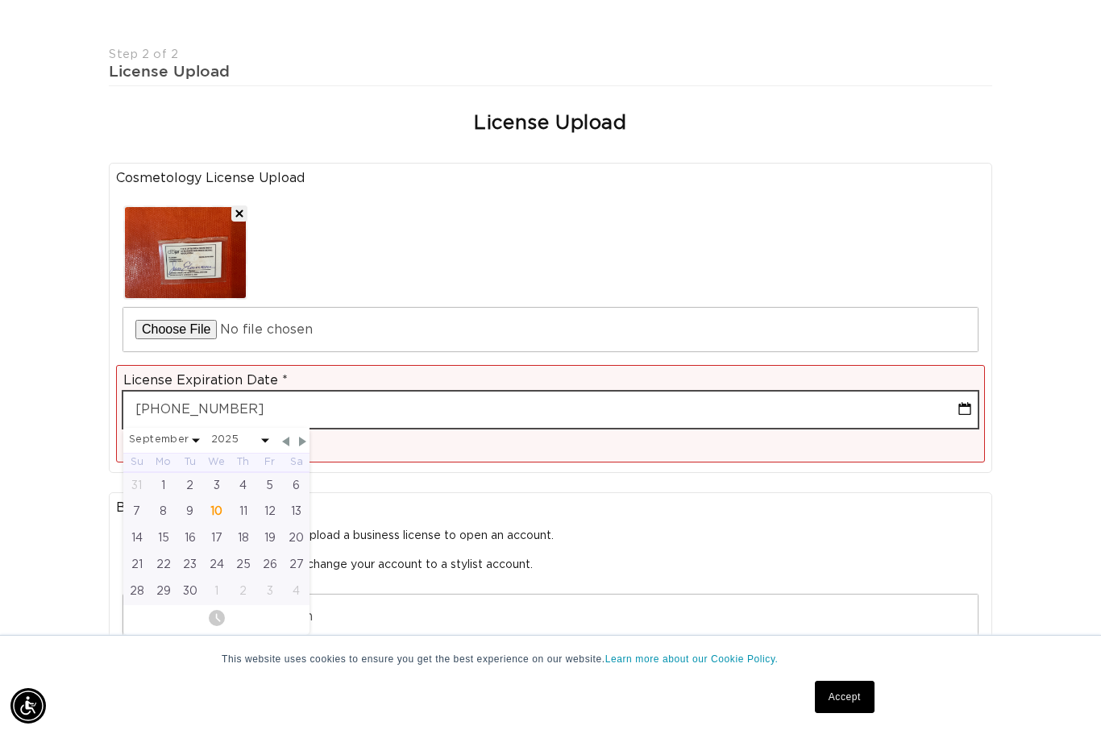
type input "[DATE]"
select select "9"
select select "2026"
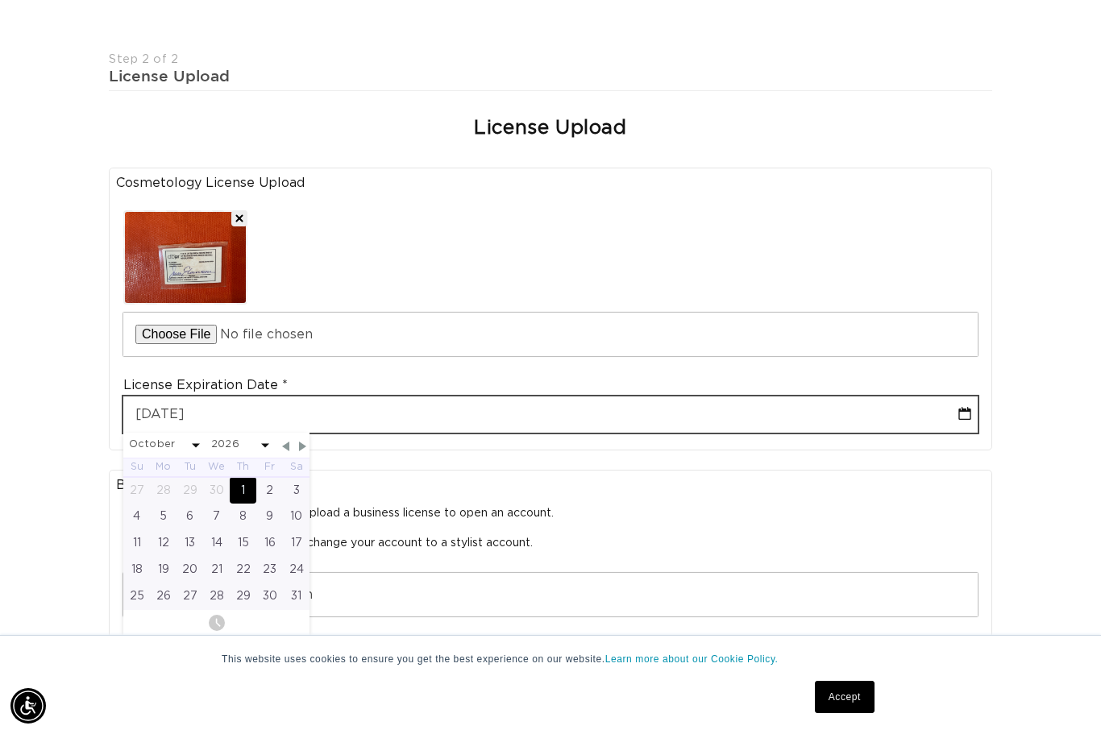
type input "[PHONE_NUMBER]"
select select "9"
select select "2026"
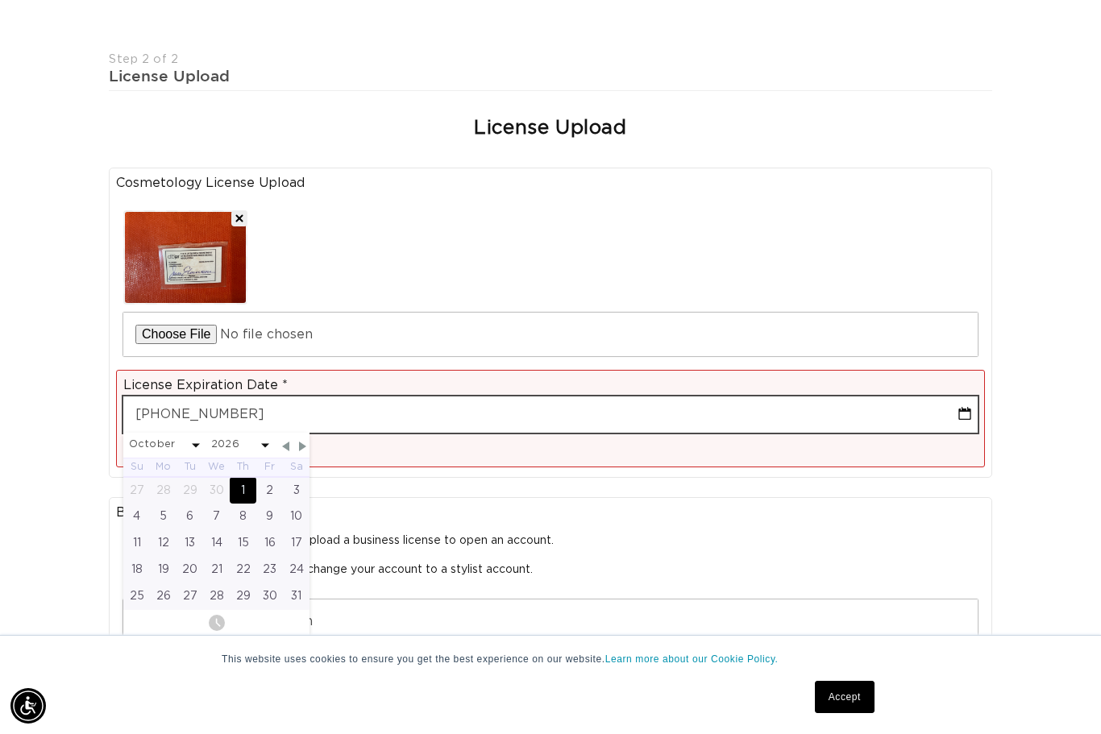
type input "[DATE]"
select select "9"
select select "2026"
type input "10-01-"
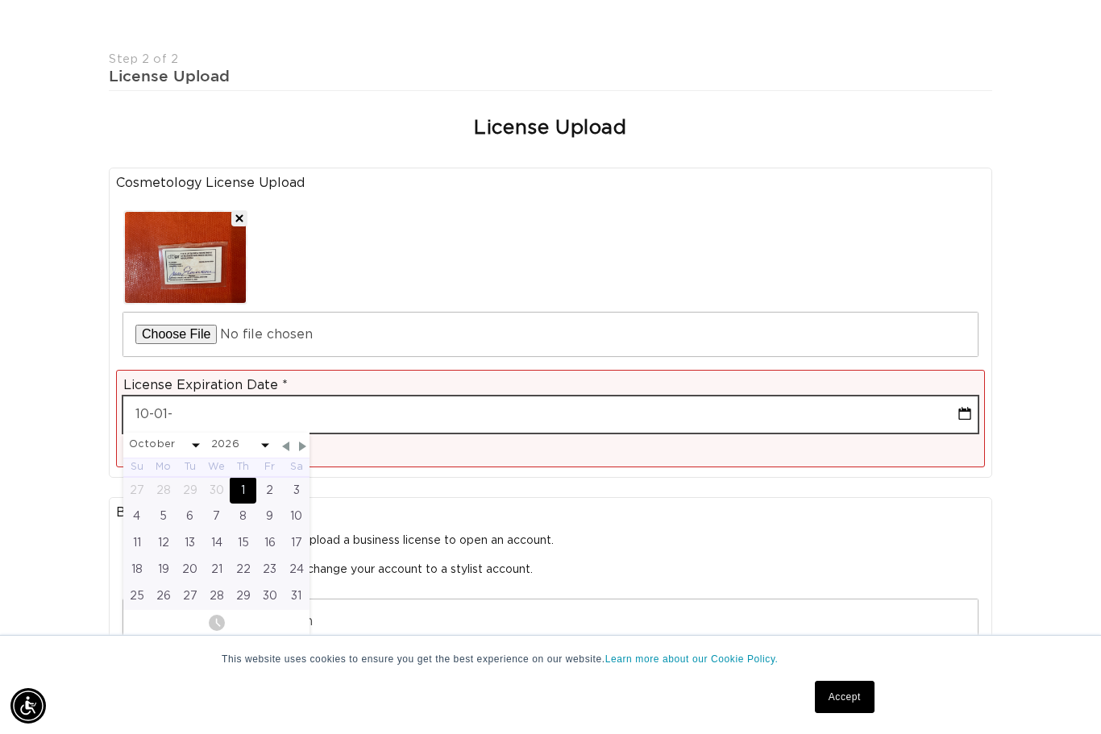
select select "9"
select select "2026"
type input "10-01"
select select "9"
select select "2026"
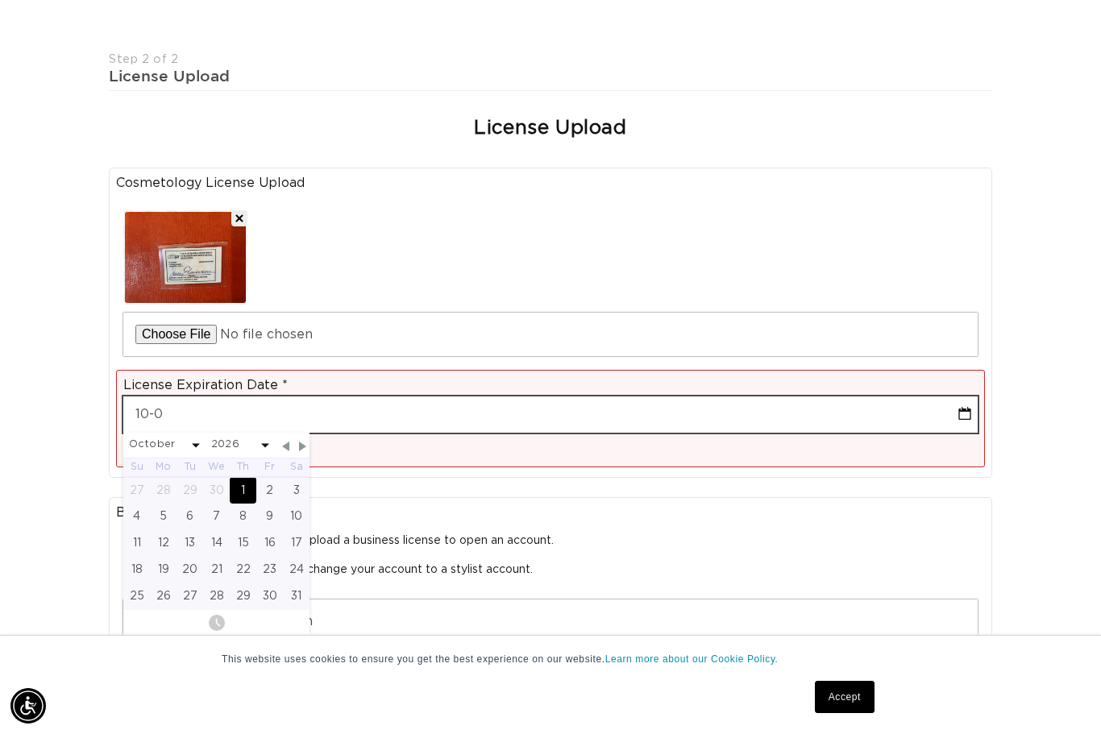
type input "10-"
select select "9"
select select "2026"
type input "10-3"
select select "9"
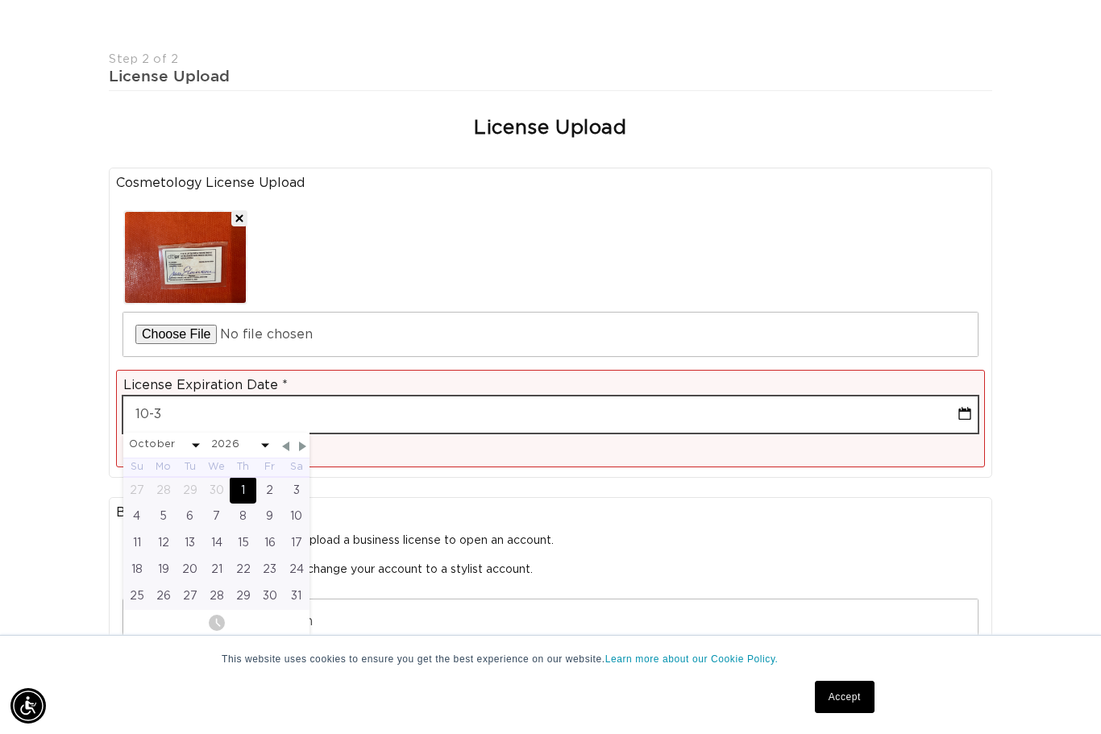
select select "2026"
type input "10-31"
select select "9"
select select "2026"
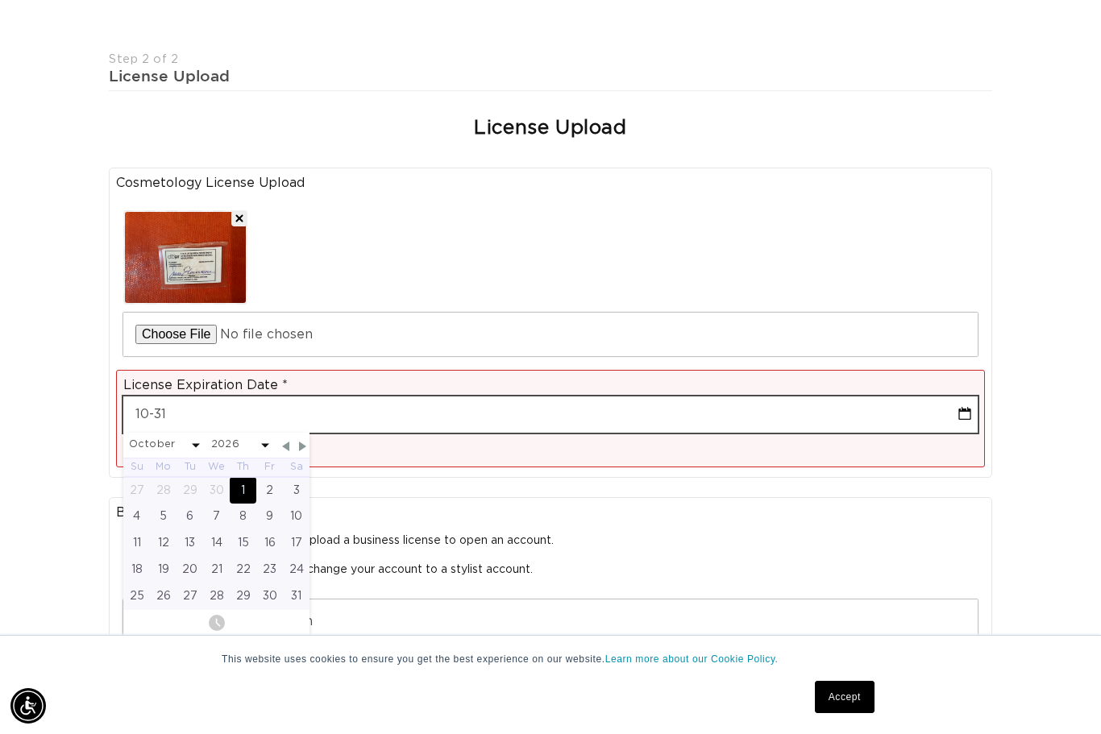
type input "10-31-2"
select select "9"
select select "2026"
type input "[DATE]"
select select "9"
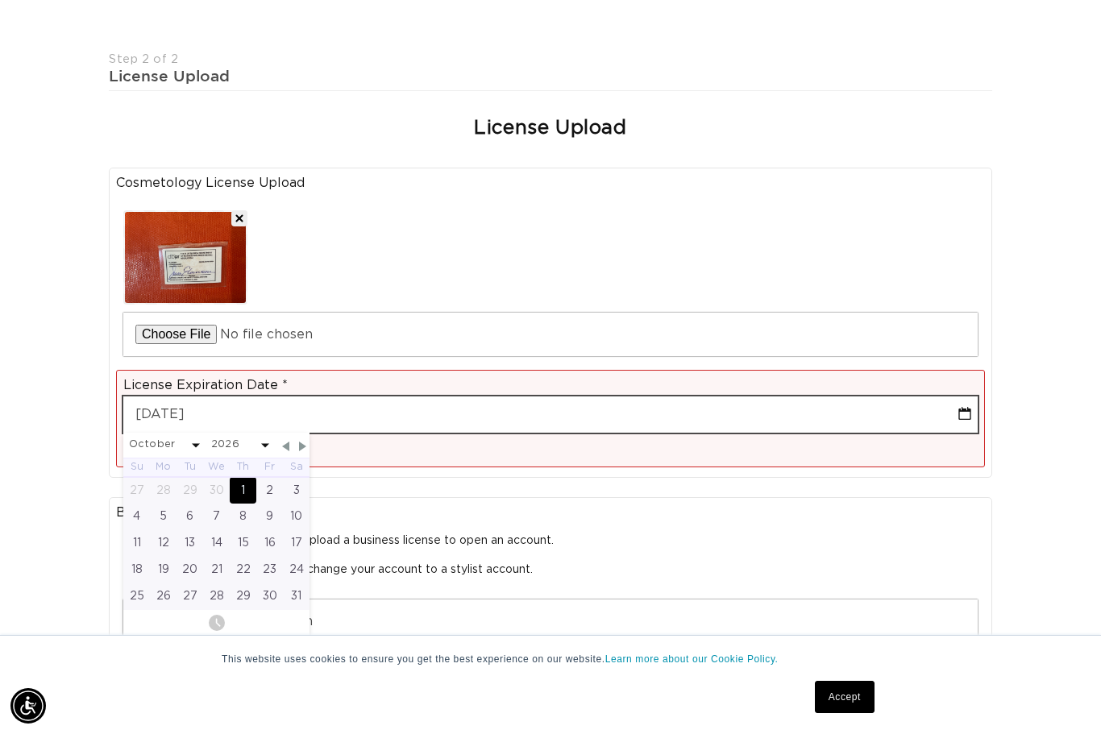
select select "2026"
type input "[PHONE_NUMBER]"
select select "9"
select select "2026"
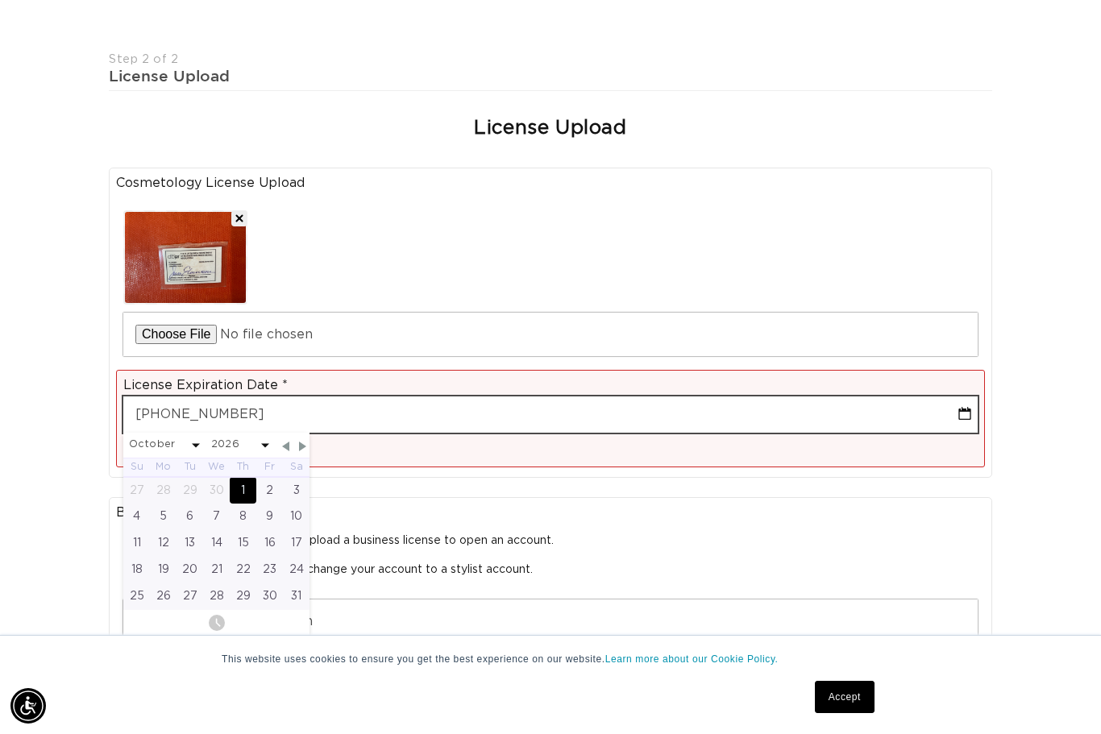
type input "[DATE]"
select select "9"
select select "2026"
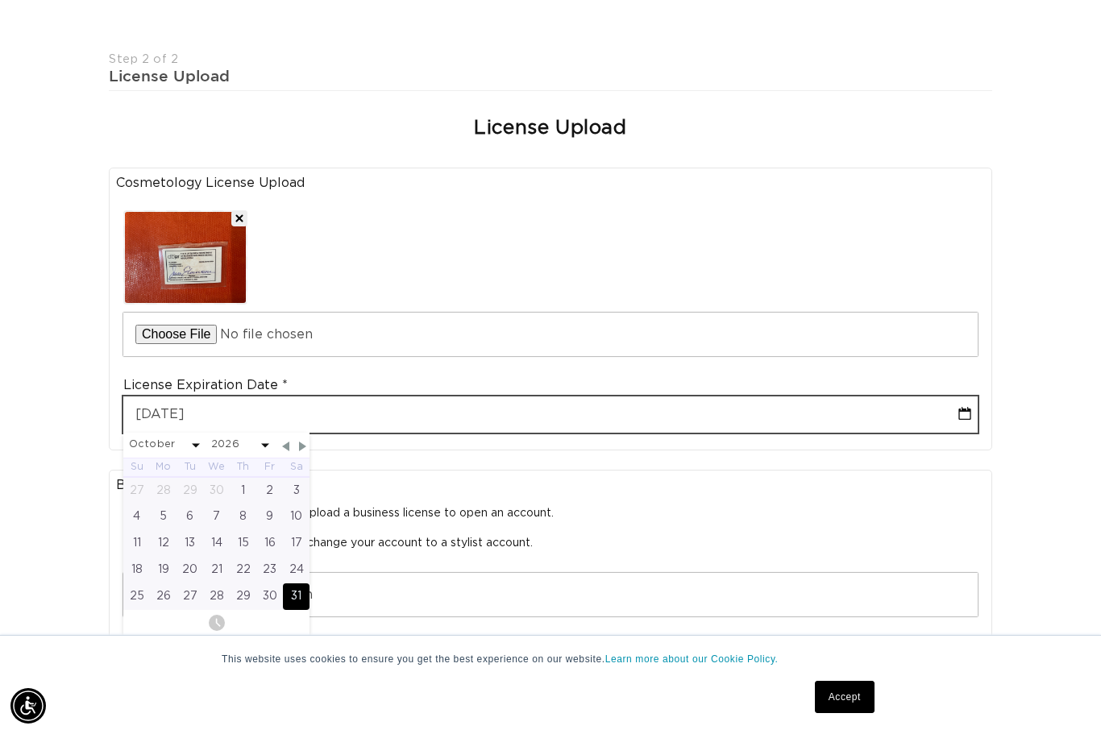
type input "[DATE]"
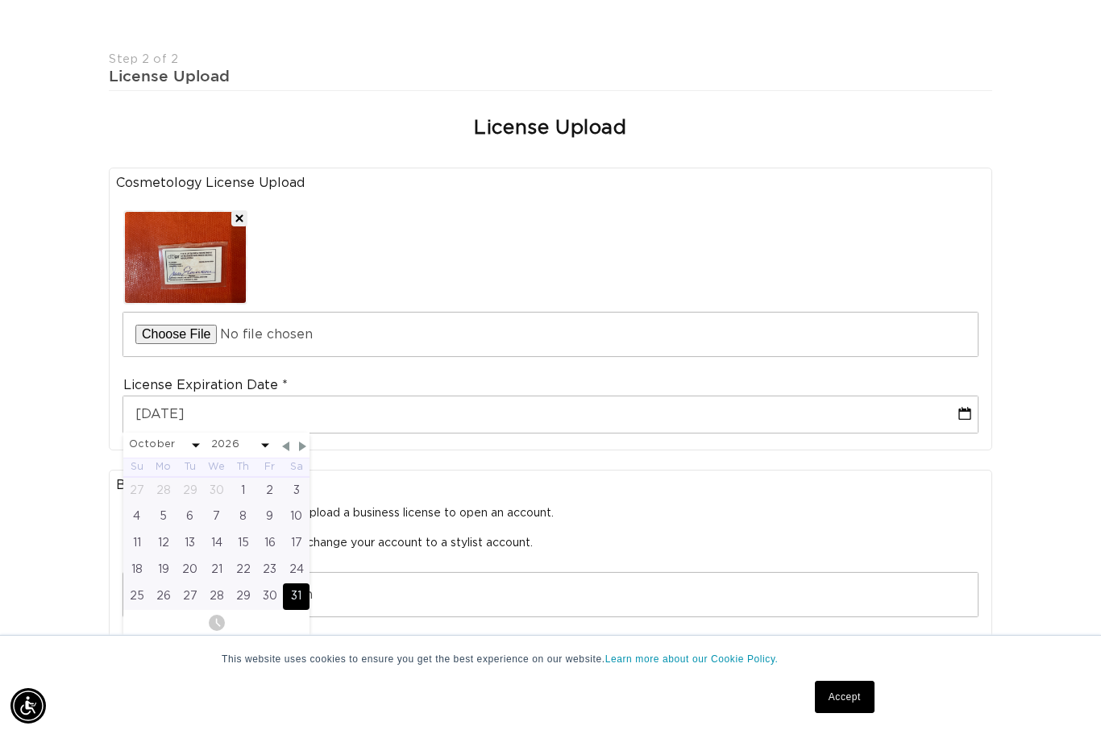
click at [908, 506] on p "If you are a Salon Owner, please upload a business license to open an account. …" at bounding box center [550, 528] width 854 height 44
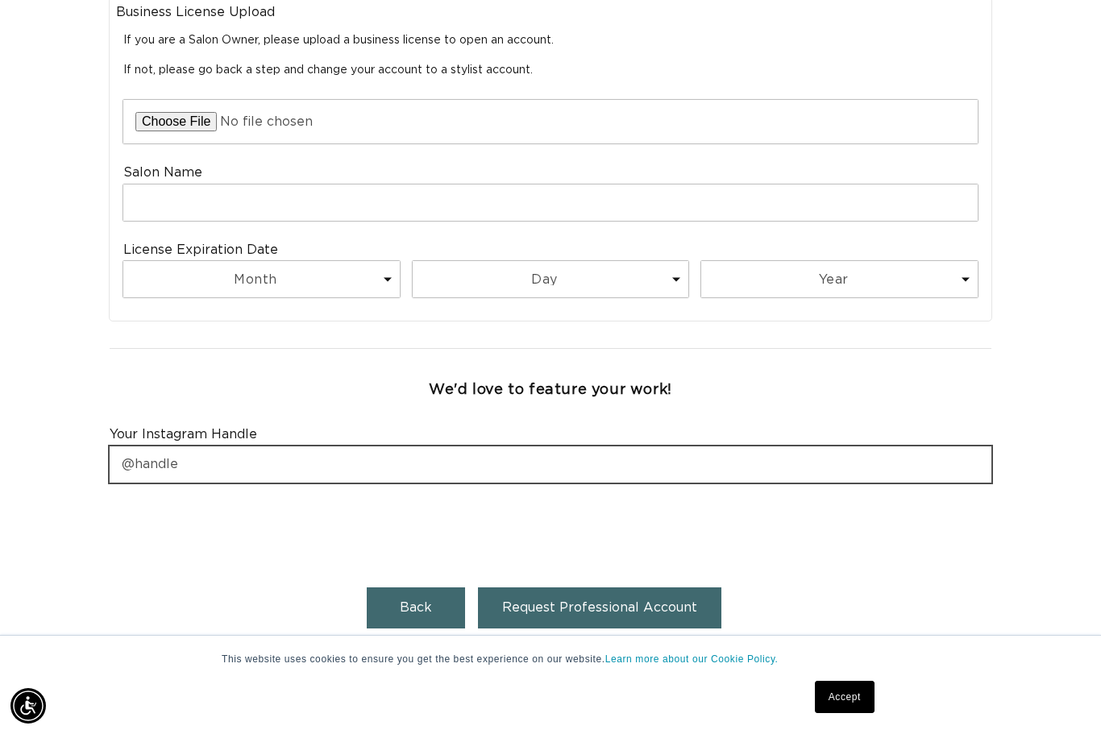
click at [216, 447] on input "text" at bounding box center [551, 465] width 882 height 36
type input "JCHAIRMIAMI"
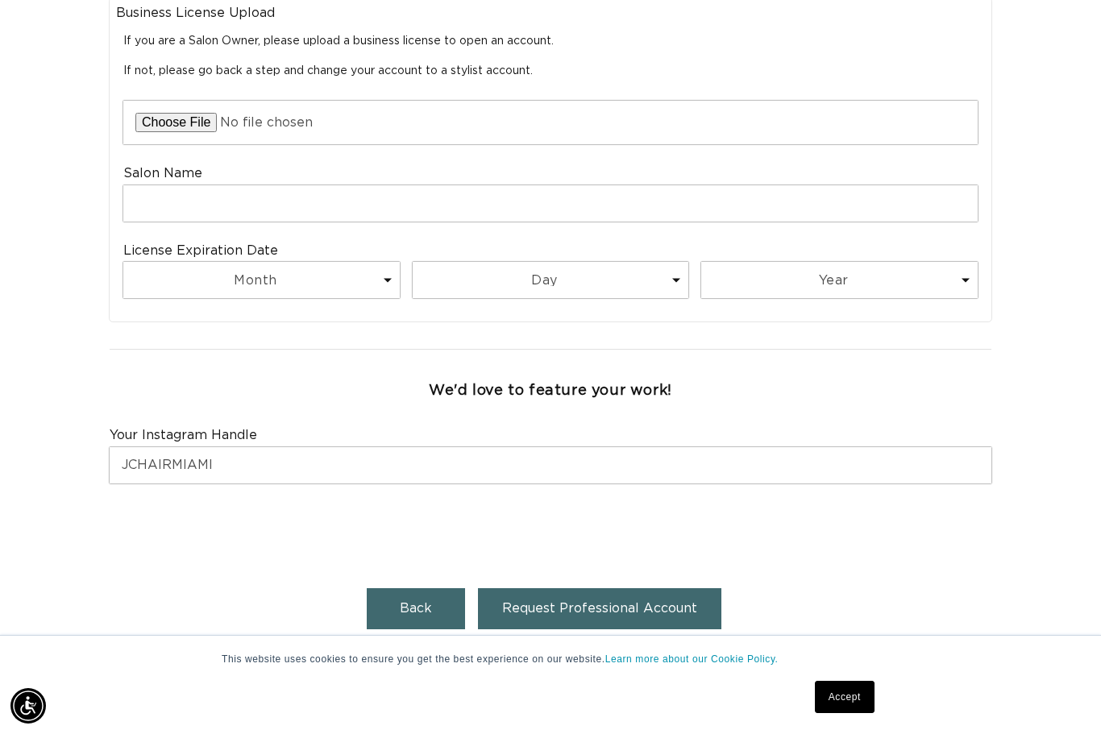
click at [552, 602] on span "Request Professional Account" at bounding box center [599, 608] width 195 height 13
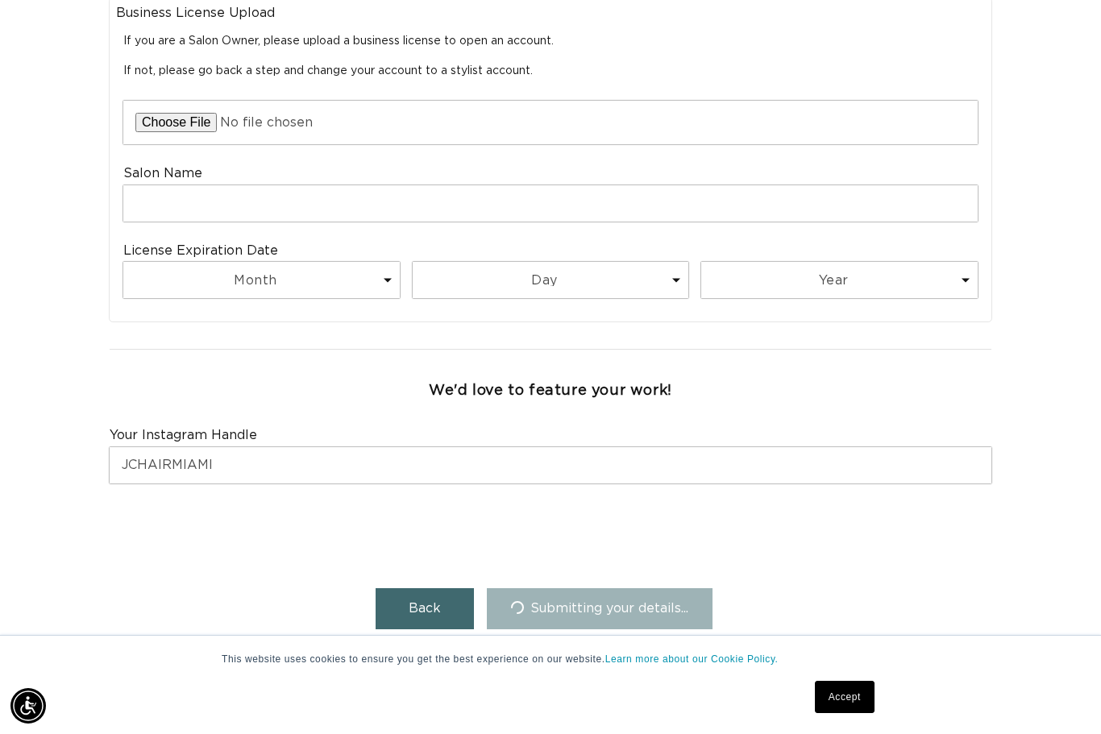
scroll to position [0, 0]
